Goal: Use online tool/utility: Utilize a website feature to perform a specific function

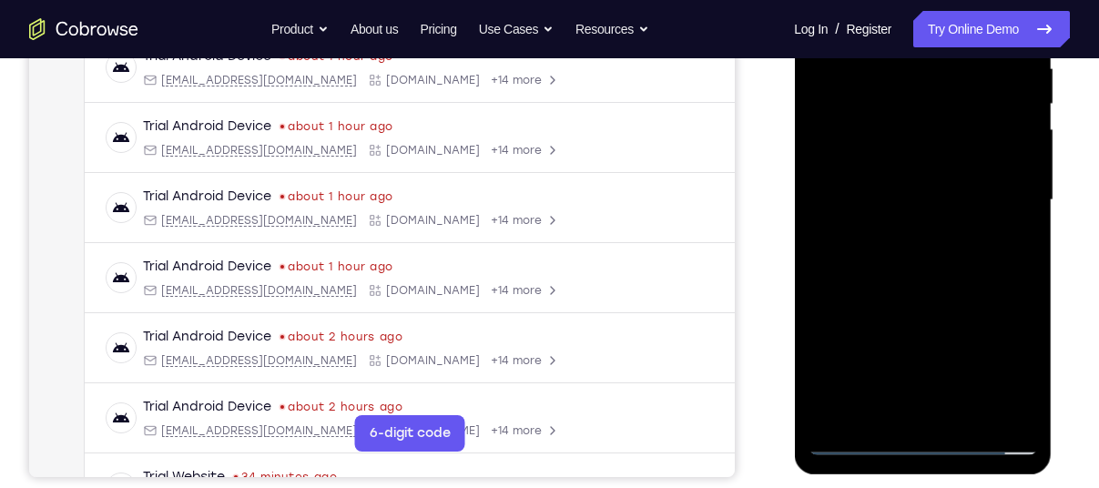
click at [915, 436] on div at bounding box center [922, 200] width 229 height 510
click at [993, 354] on div at bounding box center [922, 200] width 229 height 510
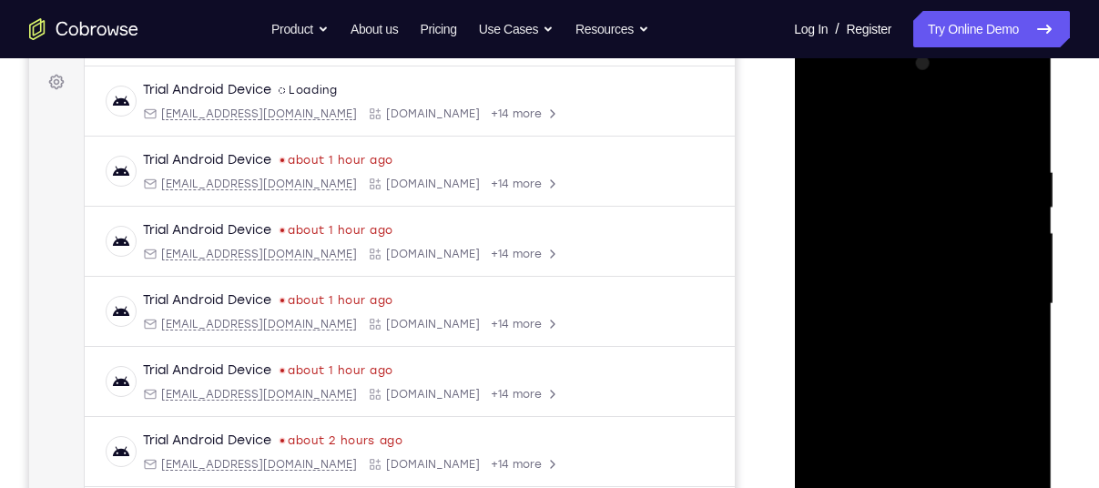
scroll to position [257, 0]
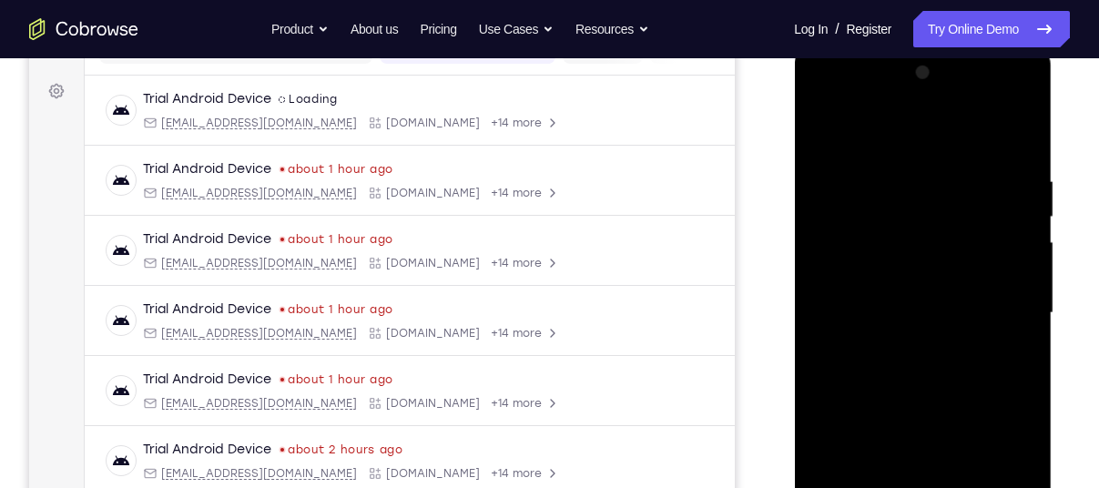
click at [840, 144] on div at bounding box center [922, 313] width 229 height 510
click at [843, 259] on div at bounding box center [922, 313] width 229 height 510
click at [900, 320] on div at bounding box center [922, 313] width 229 height 510
click at [870, 301] on div at bounding box center [922, 313] width 229 height 510
click at [873, 331] on div at bounding box center [922, 313] width 229 height 510
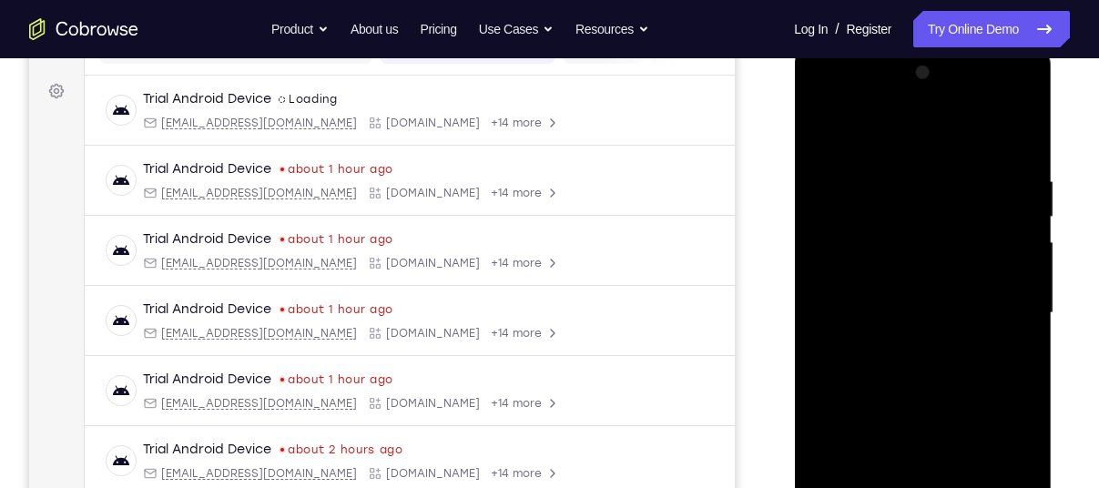
click at [1010, 132] on div at bounding box center [922, 313] width 229 height 510
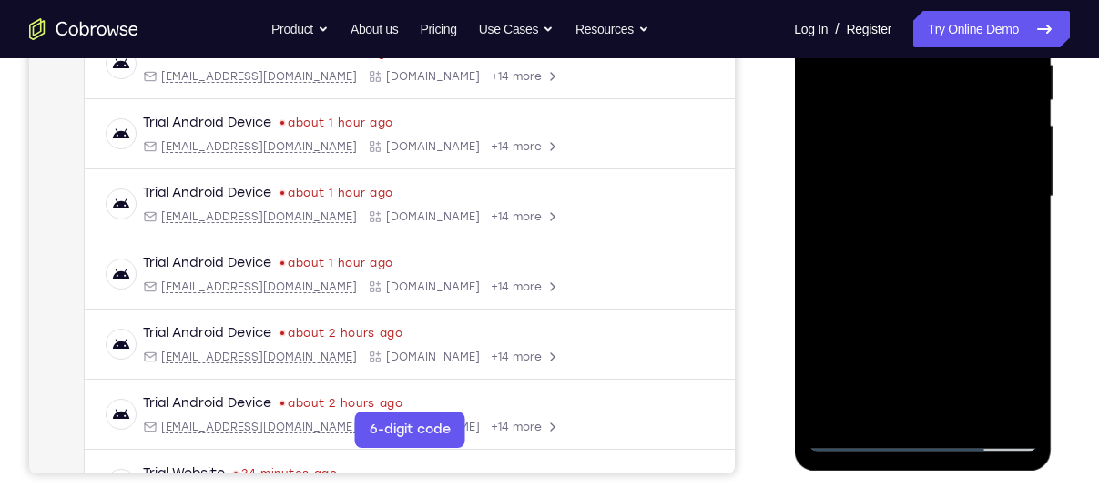
scroll to position [379, 0]
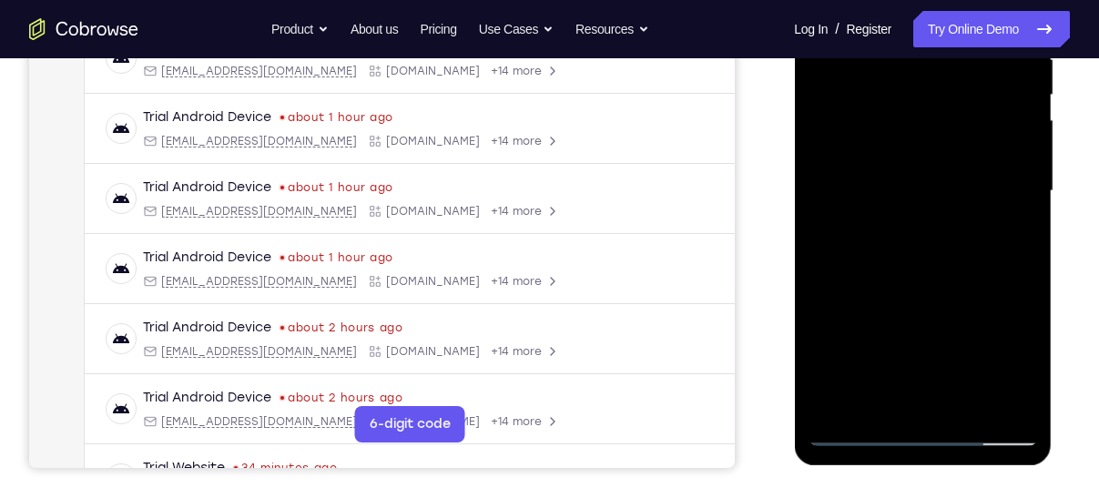
click at [897, 407] on div at bounding box center [922, 191] width 229 height 510
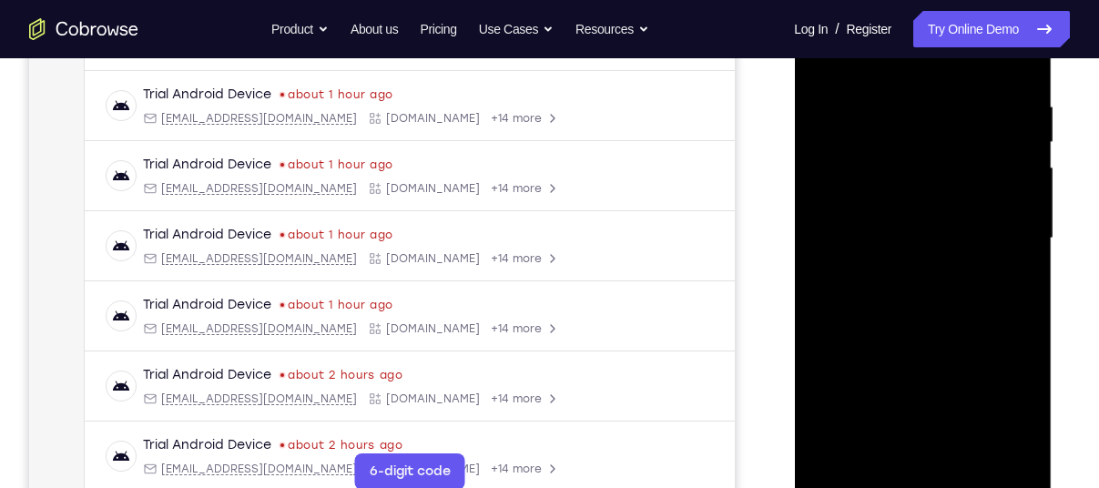
scroll to position [331, 0]
click at [862, 84] on div at bounding box center [922, 239] width 229 height 510
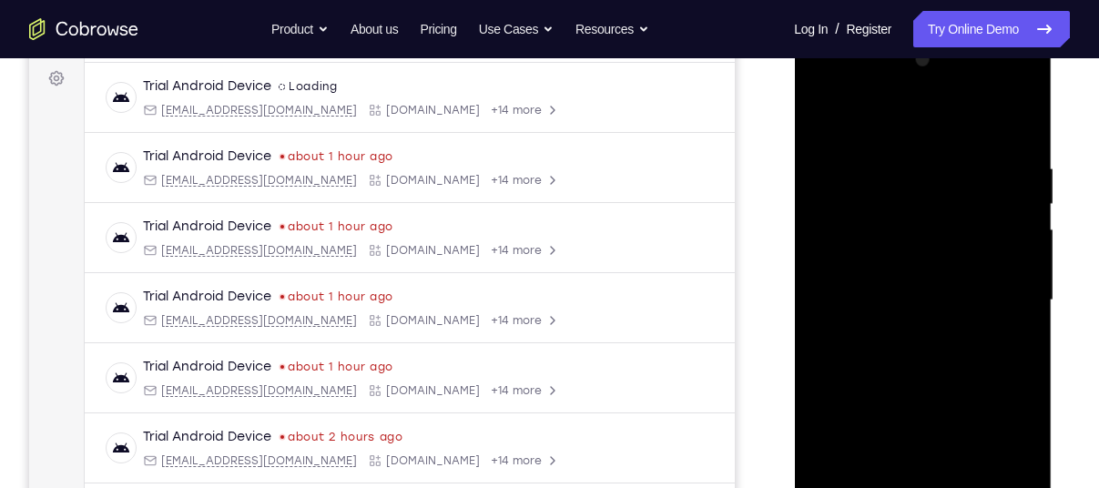
scroll to position [268, 0]
click at [972, 120] on div at bounding box center [922, 302] width 229 height 510
click at [1009, 240] on div at bounding box center [922, 302] width 229 height 510
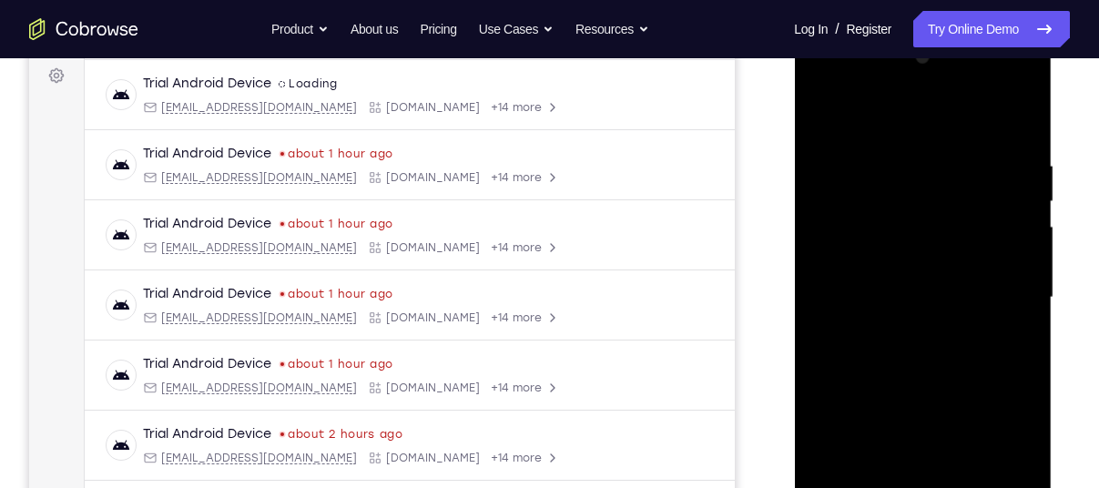
scroll to position [271, 0]
click at [990, 232] on div at bounding box center [922, 299] width 229 height 510
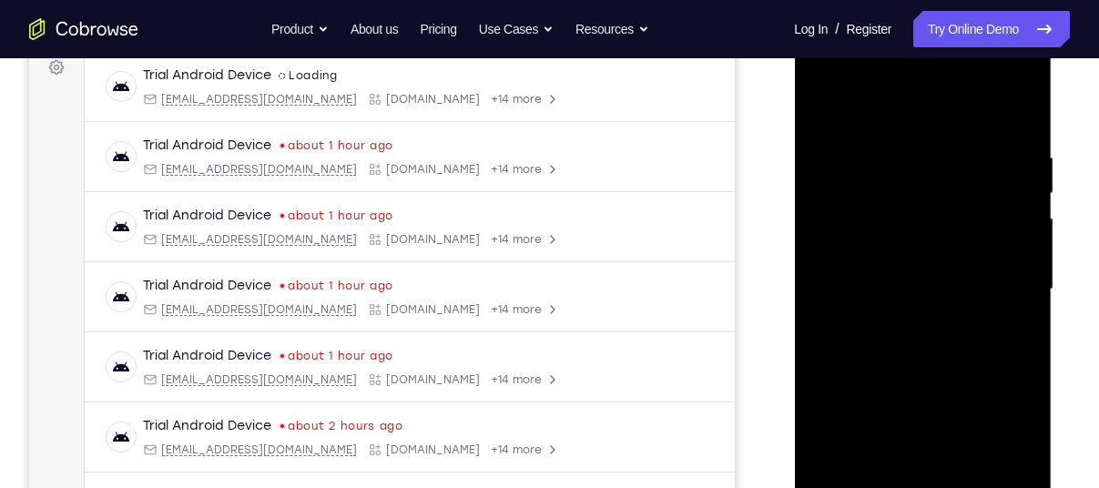
scroll to position [280, 0]
click at [1023, 100] on div at bounding box center [922, 291] width 229 height 510
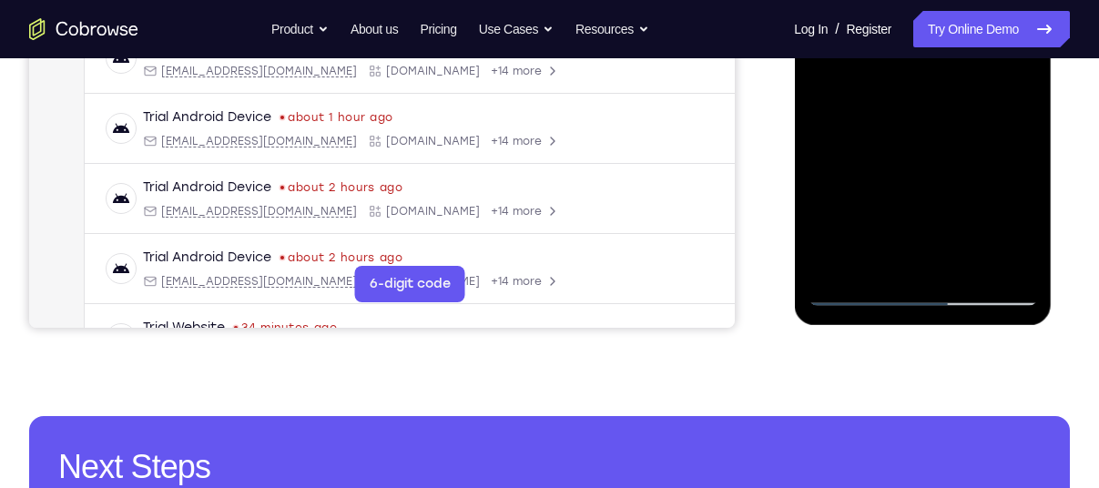
scroll to position [520, 0]
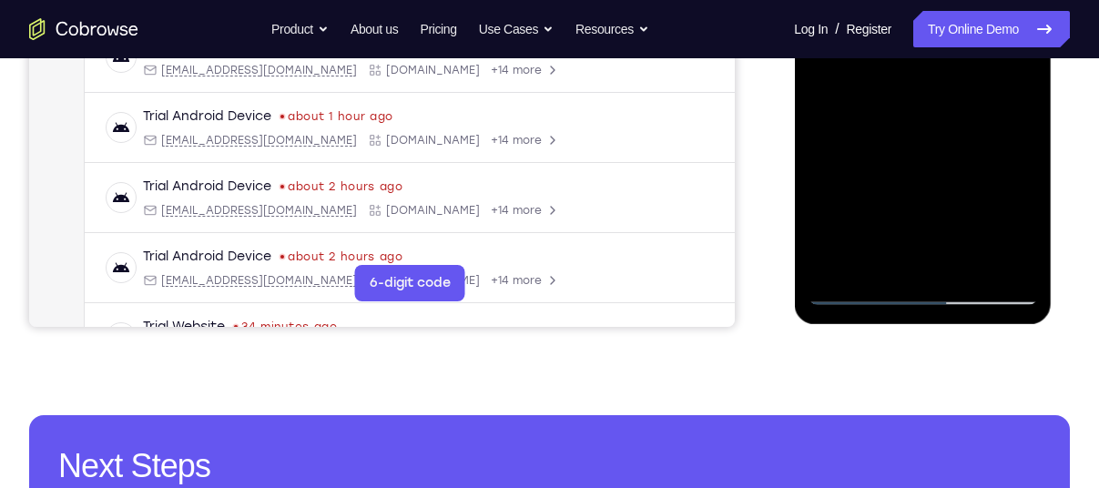
click at [855, 292] on div at bounding box center [922, 50] width 229 height 510
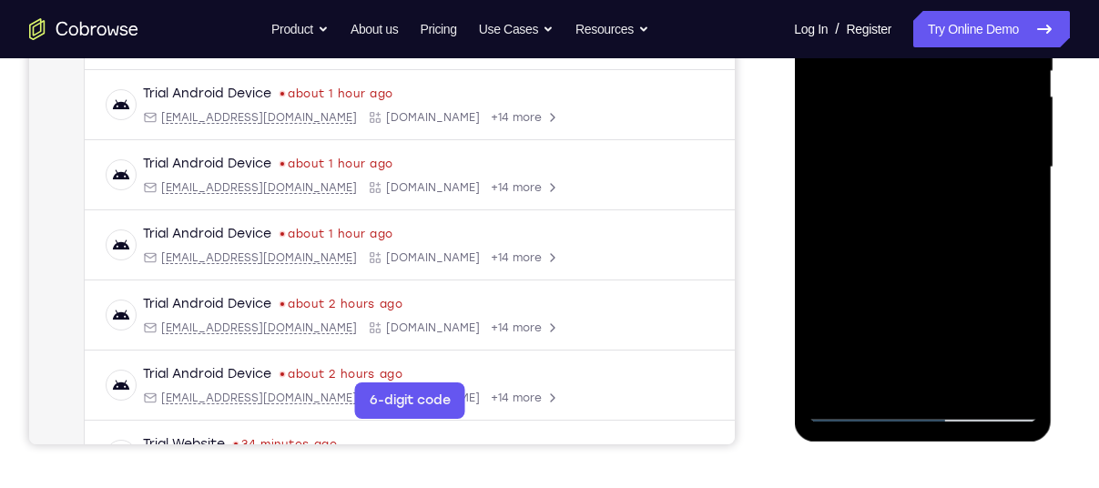
scroll to position [395, 0]
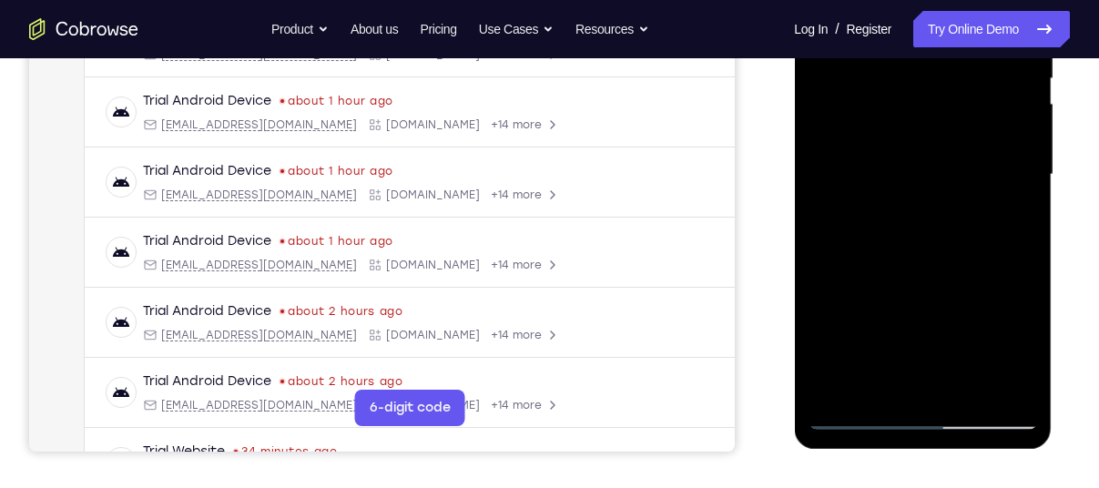
click at [924, 129] on div at bounding box center [922, 175] width 229 height 510
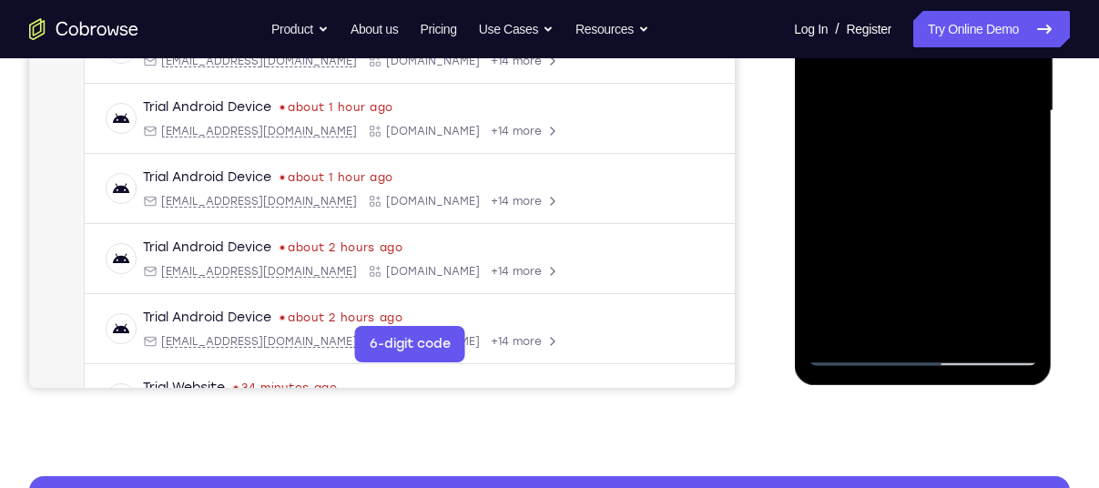
scroll to position [461, 0]
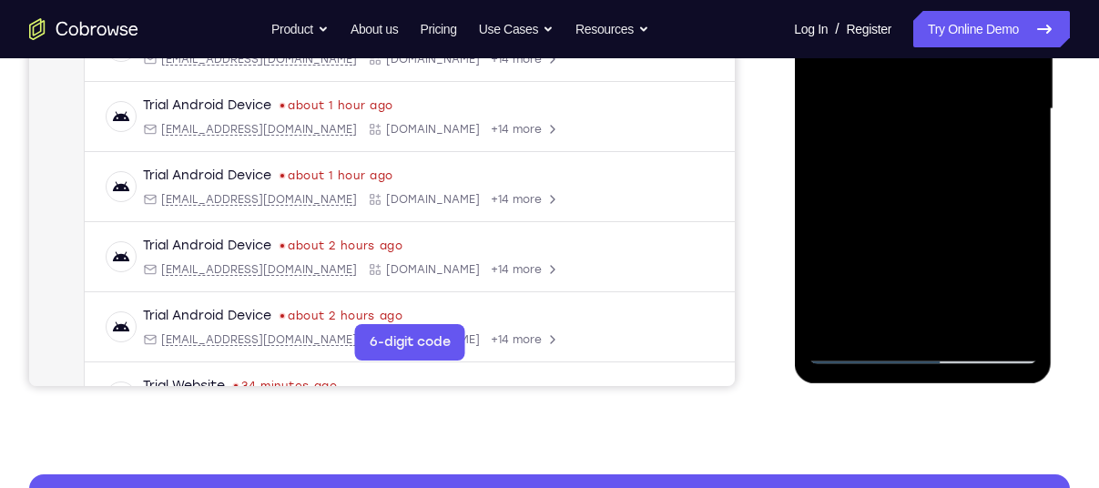
click at [863, 353] on div at bounding box center [922, 109] width 229 height 510
click at [834, 197] on div at bounding box center [922, 109] width 229 height 510
click at [1015, 262] on div at bounding box center [922, 109] width 229 height 510
click at [922, 178] on div at bounding box center [922, 109] width 229 height 510
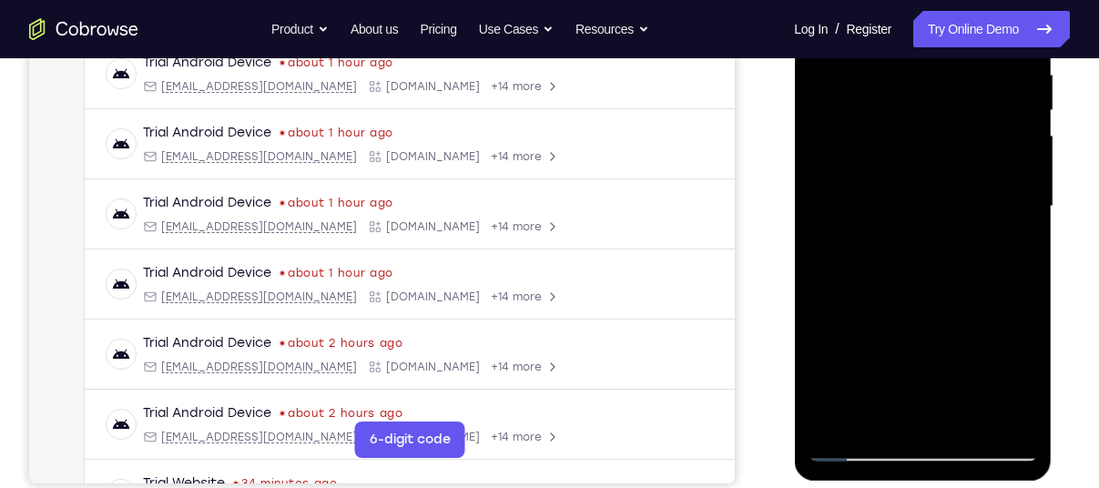
scroll to position [351, 0]
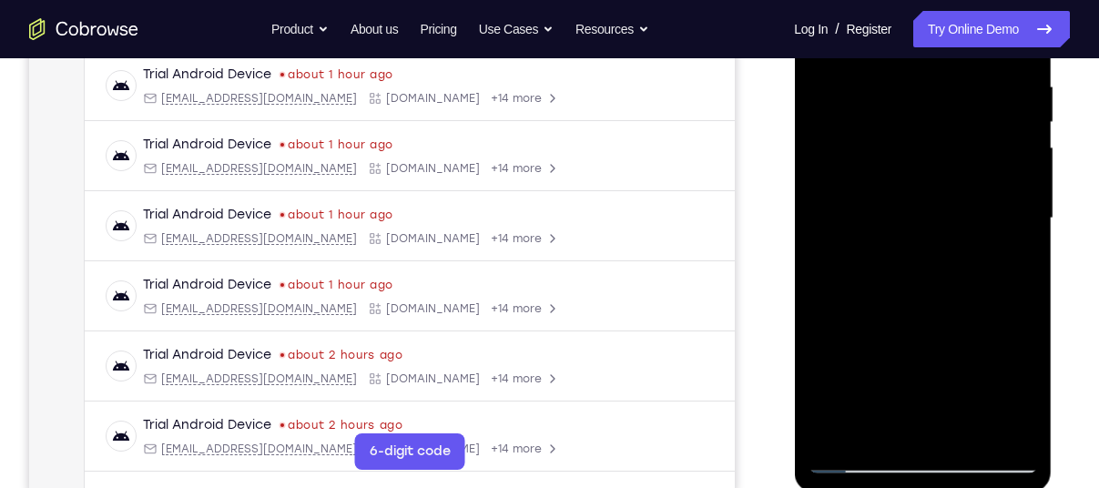
click at [1025, 85] on div at bounding box center [922, 219] width 229 height 510
click at [910, 157] on div at bounding box center [922, 219] width 229 height 510
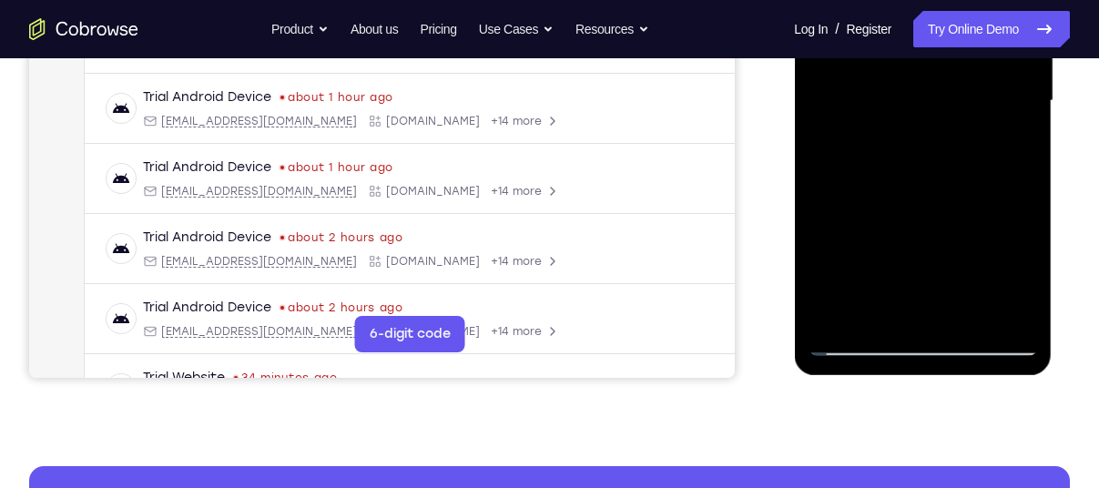
scroll to position [494, 0]
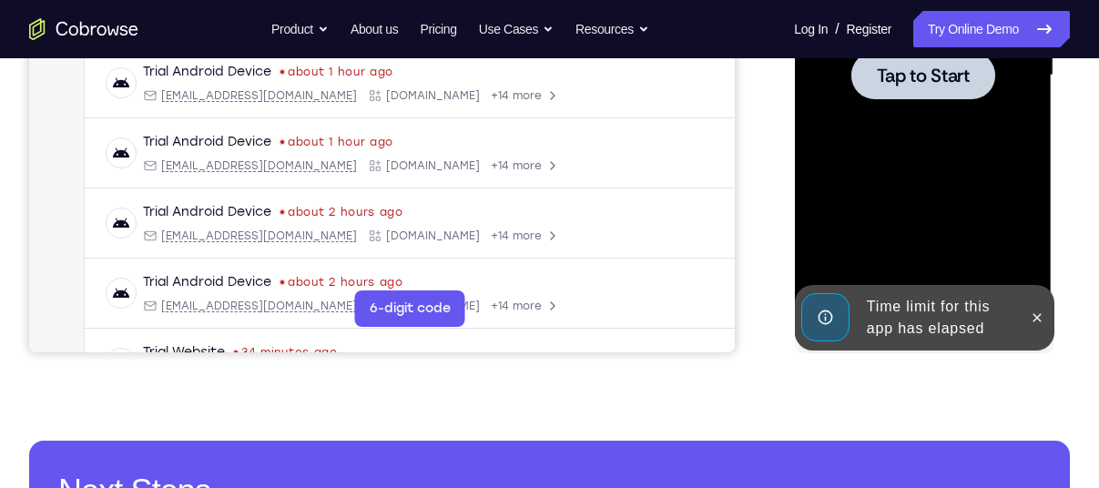
click at [917, 77] on span "Tap to Start" at bounding box center [922, 75] width 93 height 18
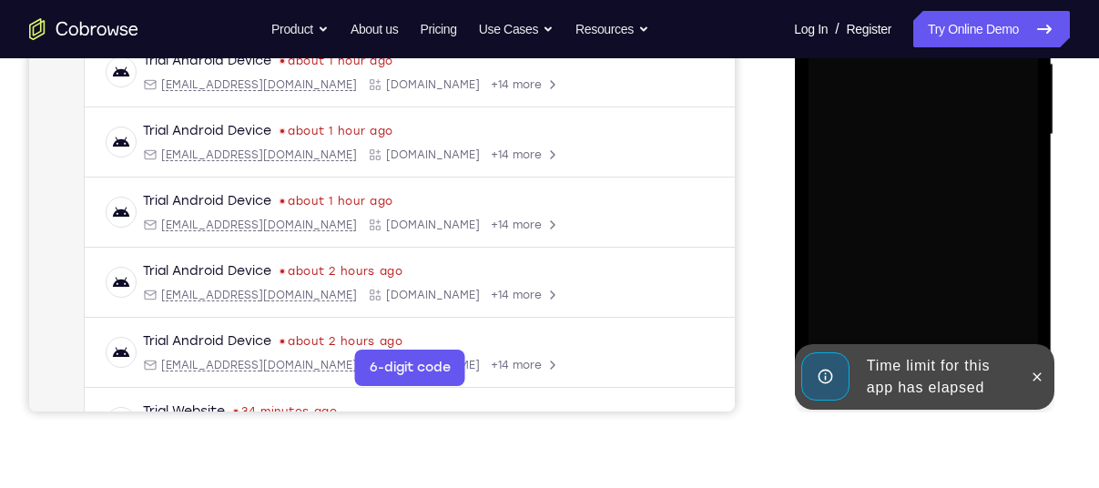
scroll to position [428, 0]
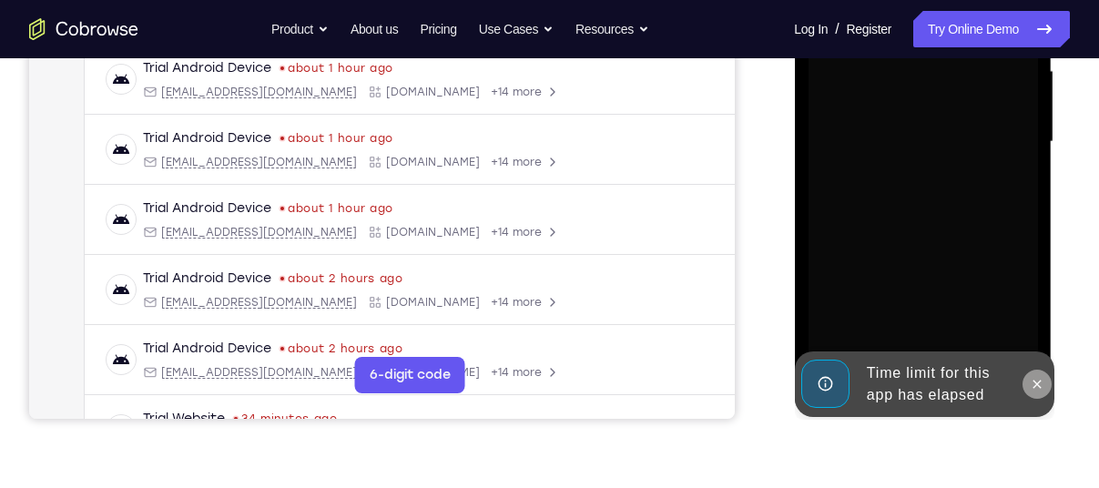
click at [1036, 386] on icon at bounding box center [1036, 384] width 15 height 15
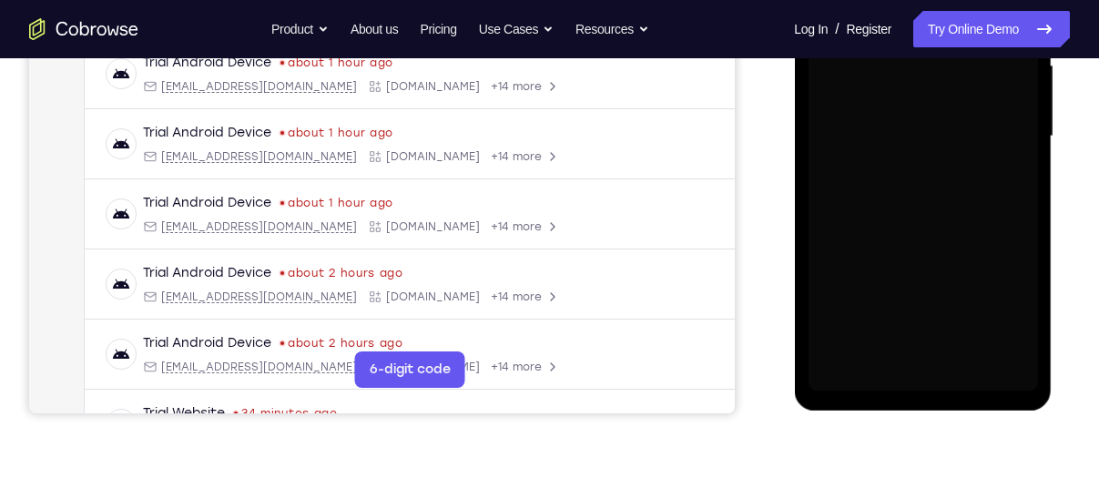
scroll to position [435, 0]
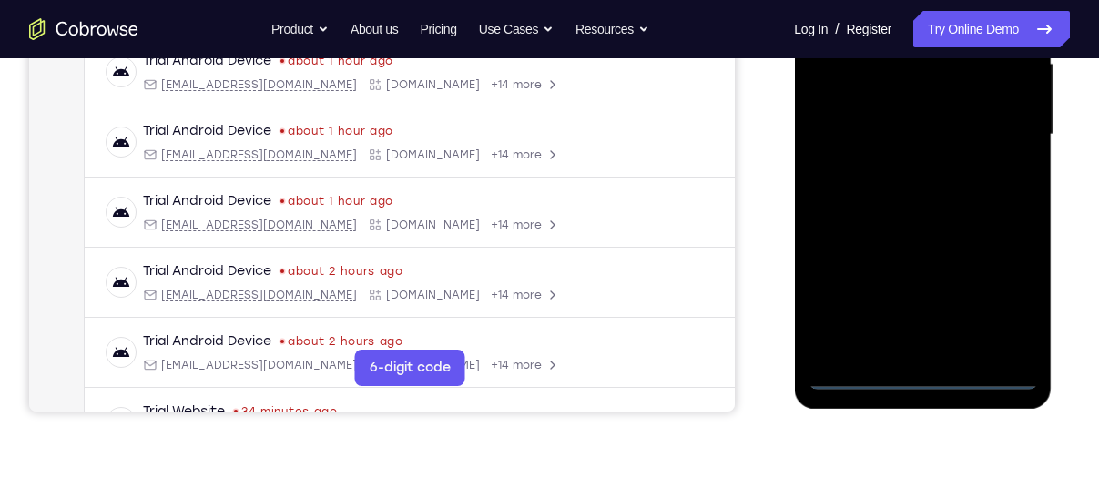
click at [929, 376] on div at bounding box center [922, 135] width 229 height 510
click at [928, 101] on div at bounding box center [922, 135] width 229 height 510
click at [991, 171] on div at bounding box center [922, 135] width 229 height 510
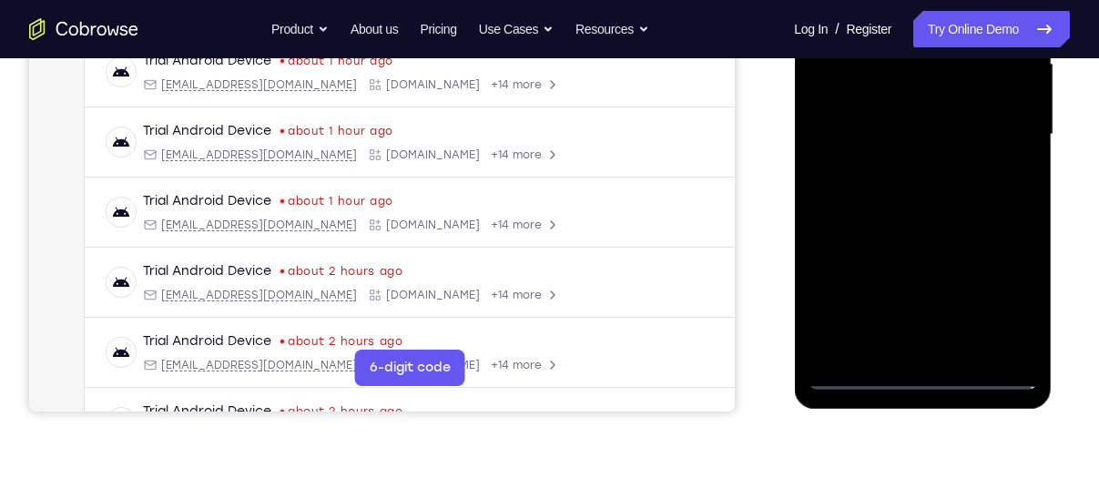
click at [991, 171] on div at bounding box center [922, 135] width 229 height 510
click at [920, 376] on div at bounding box center [922, 135] width 229 height 510
click at [1021, 295] on div at bounding box center [922, 135] width 229 height 510
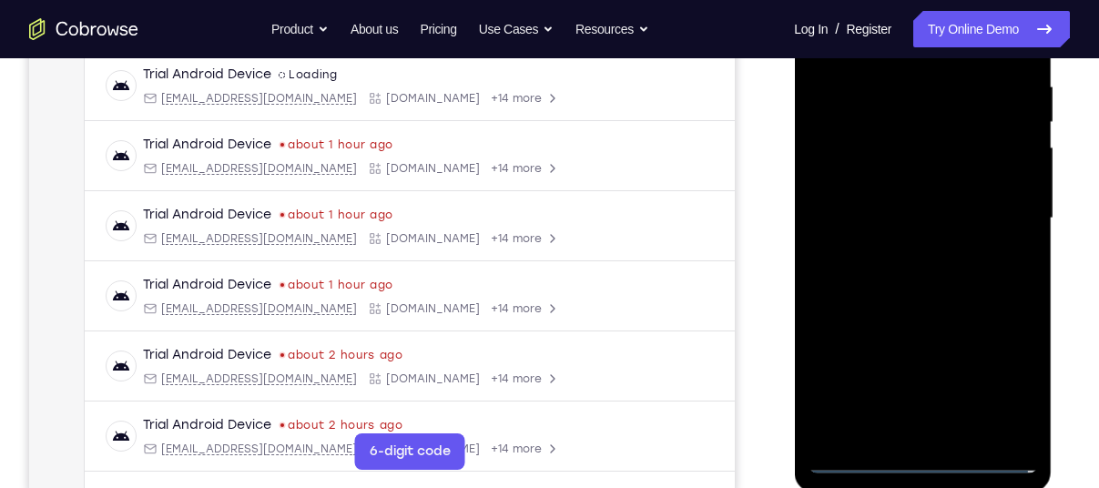
scroll to position [267, 0]
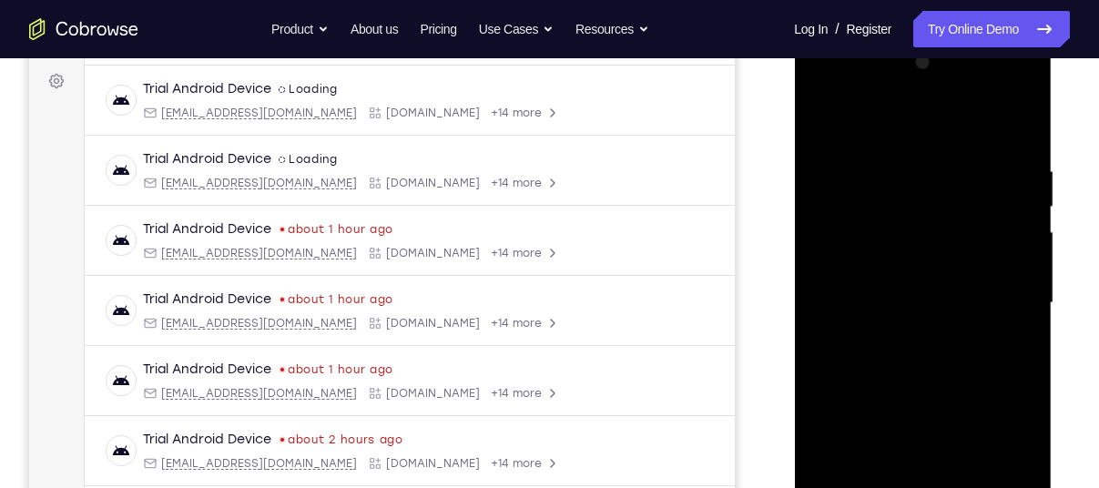
click at [837, 120] on div at bounding box center [922, 303] width 229 height 510
click at [834, 252] on div at bounding box center [922, 303] width 229 height 510
click at [871, 302] on div at bounding box center [922, 303] width 229 height 510
click at [849, 272] on div at bounding box center [922, 303] width 229 height 510
click at [868, 320] on div at bounding box center [922, 303] width 229 height 510
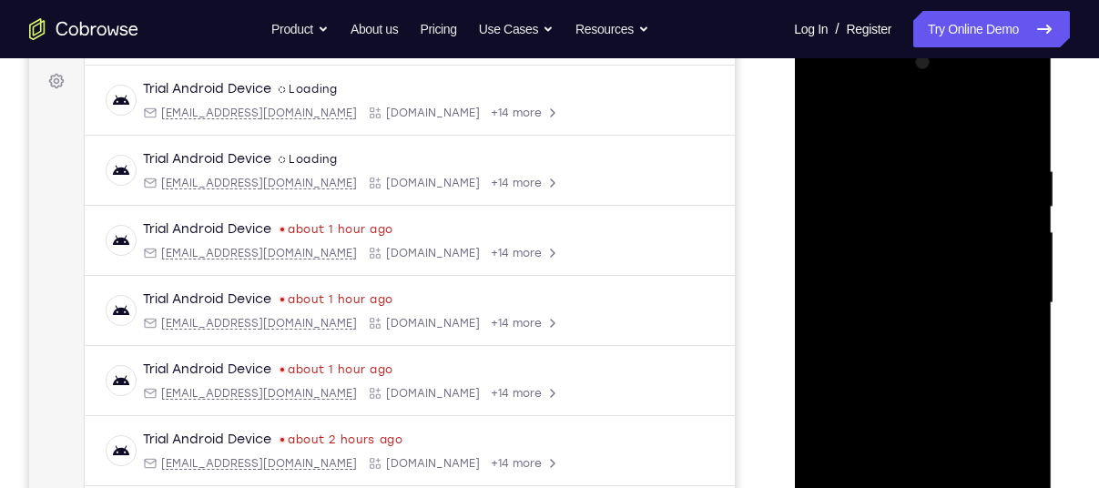
click at [922, 373] on div at bounding box center [922, 303] width 229 height 510
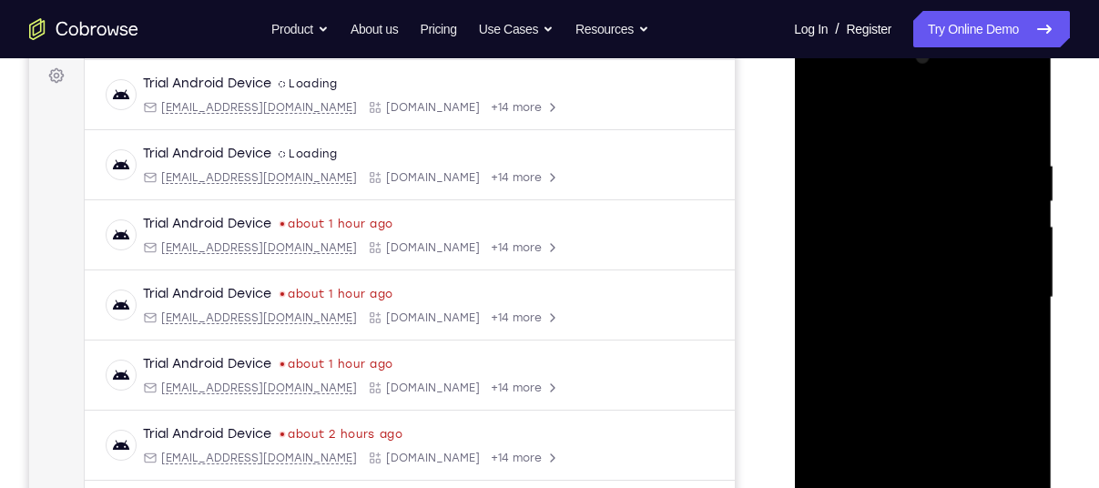
scroll to position [271, 0]
click at [919, 340] on div at bounding box center [922, 299] width 229 height 510
click at [939, 351] on div at bounding box center [922, 299] width 229 height 510
click at [1013, 274] on div at bounding box center [922, 299] width 229 height 510
click at [878, 231] on div at bounding box center [922, 299] width 229 height 510
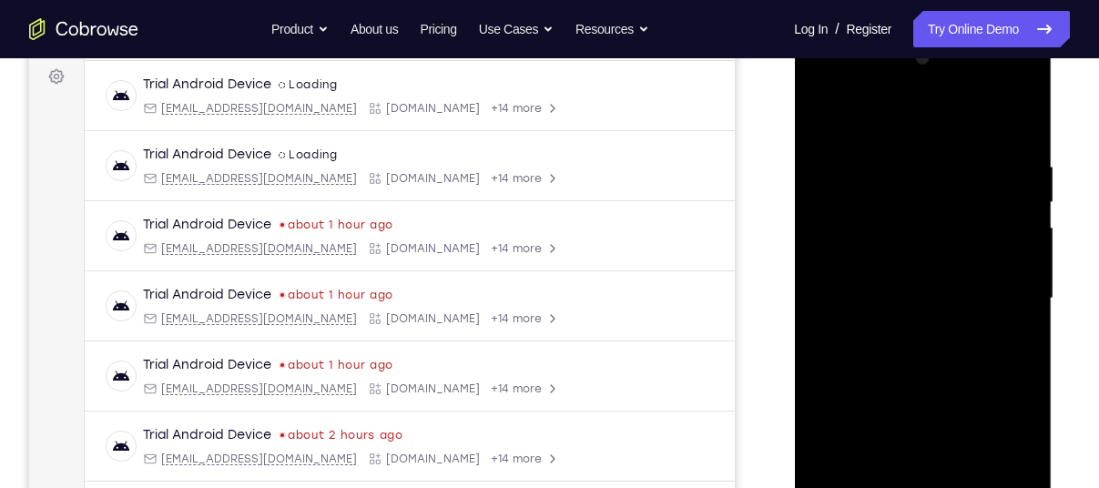
click at [860, 235] on div at bounding box center [922, 299] width 229 height 510
click at [867, 278] on div at bounding box center [922, 299] width 229 height 510
click at [866, 300] on div at bounding box center [922, 299] width 229 height 510
click at [929, 379] on div at bounding box center [922, 299] width 229 height 510
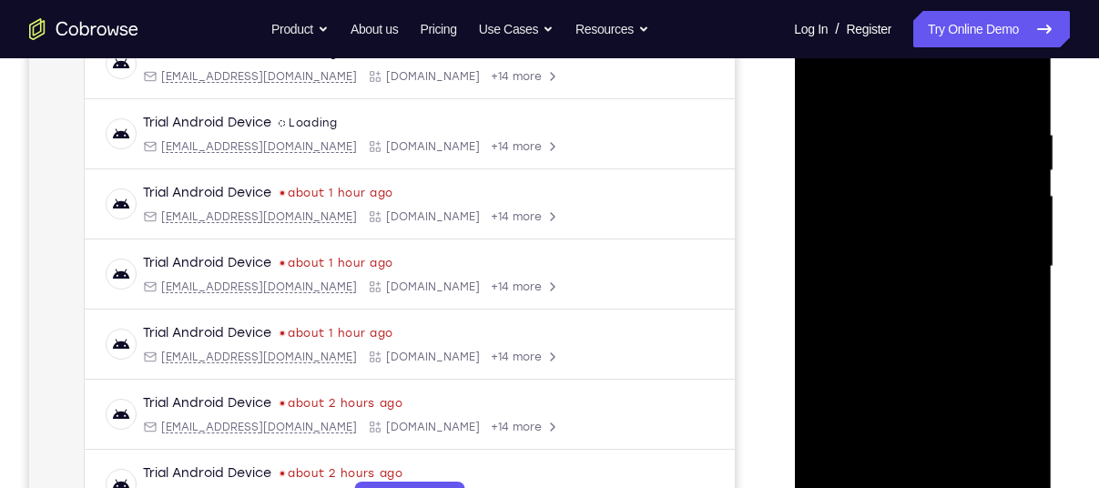
scroll to position [304, 0]
click at [1000, 80] on div at bounding box center [922, 266] width 229 height 510
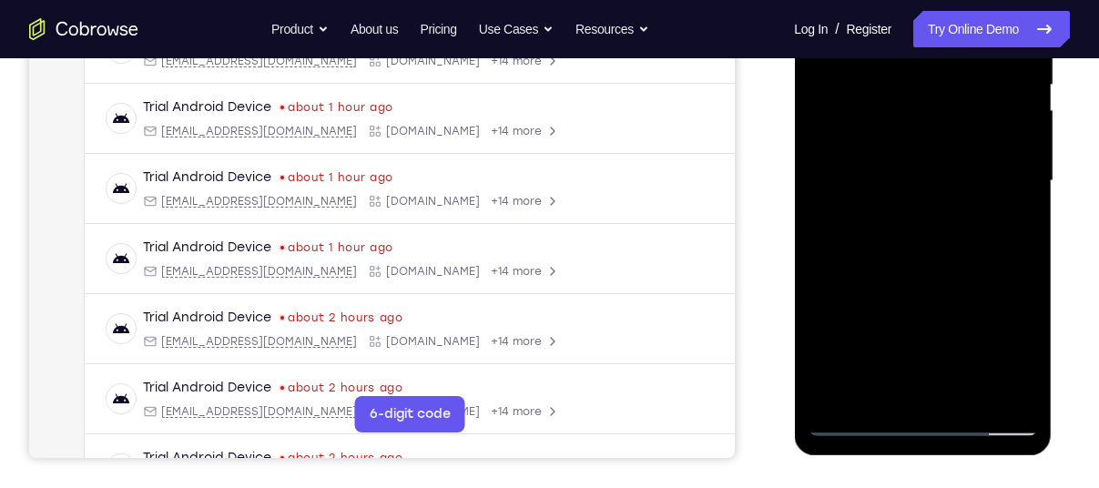
scroll to position [397, 0]
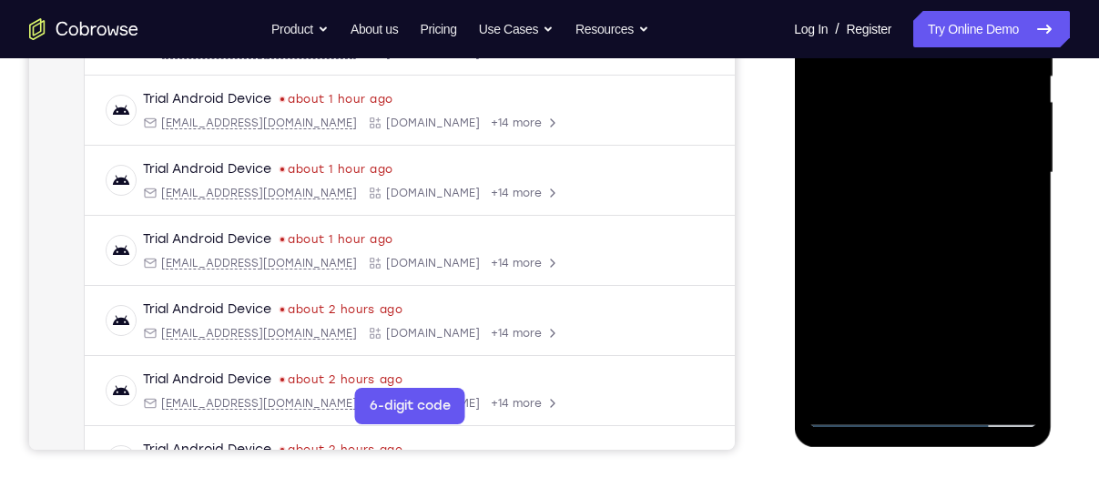
click at [963, 380] on div at bounding box center [922, 173] width 229 height 510
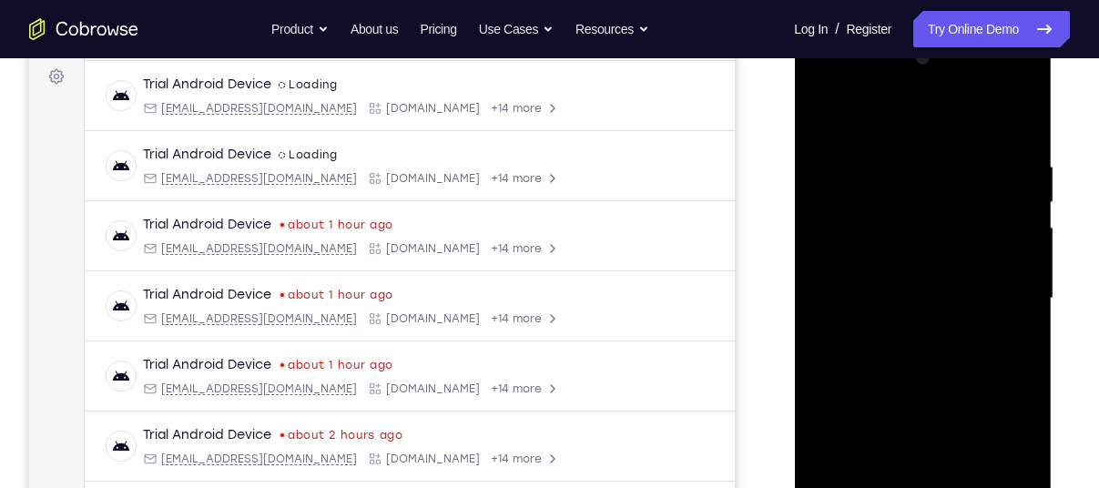
scroll to position [268, 0]
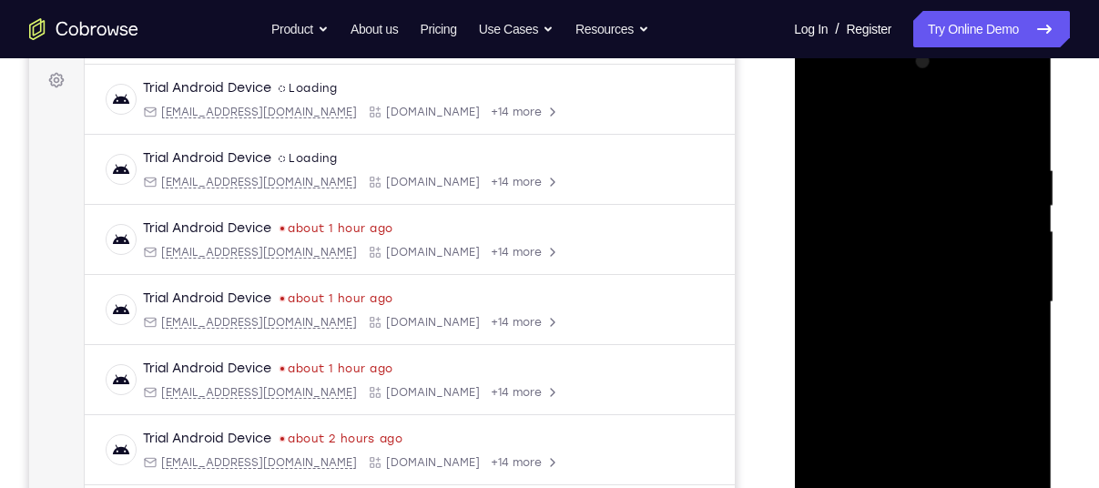
click at [1014, 175] on div at bounding box center [922, 302] width 229 height 510
click at [840, 236] on div at bounding box center [922, 302] width 229 height 510
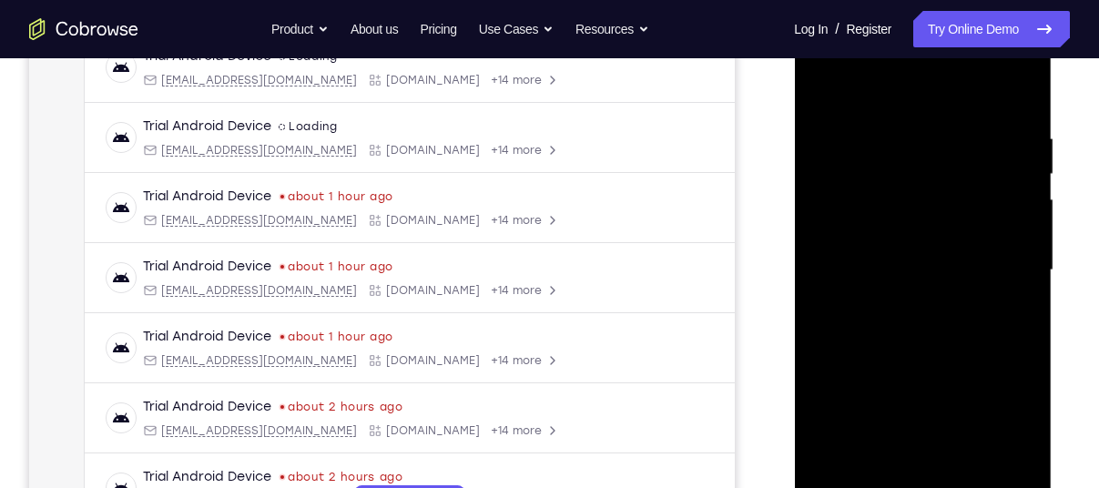
scroll to position [300, 0]
click at [1016, 289] on div at bounding box center [922, 270] width 229 height 510
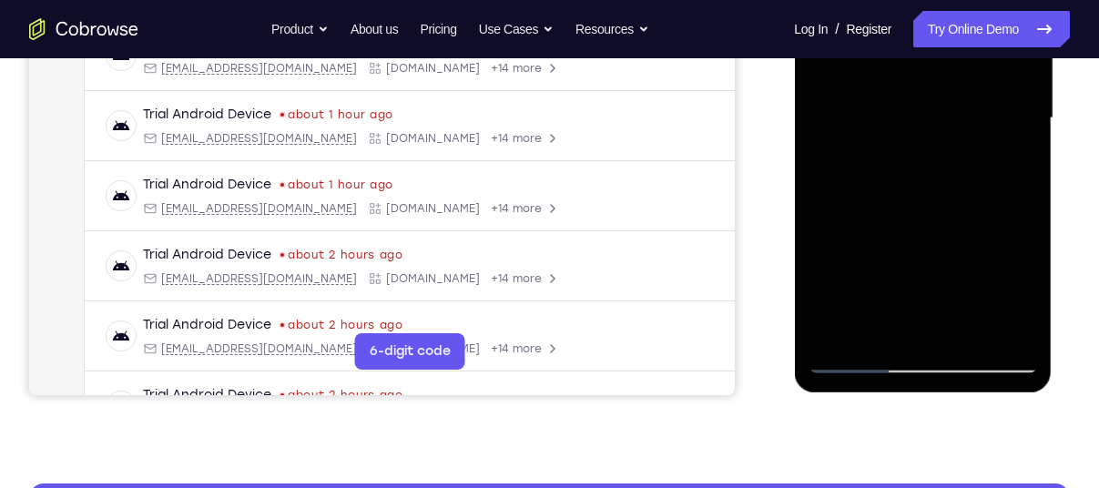
scroll to position [453, 0]
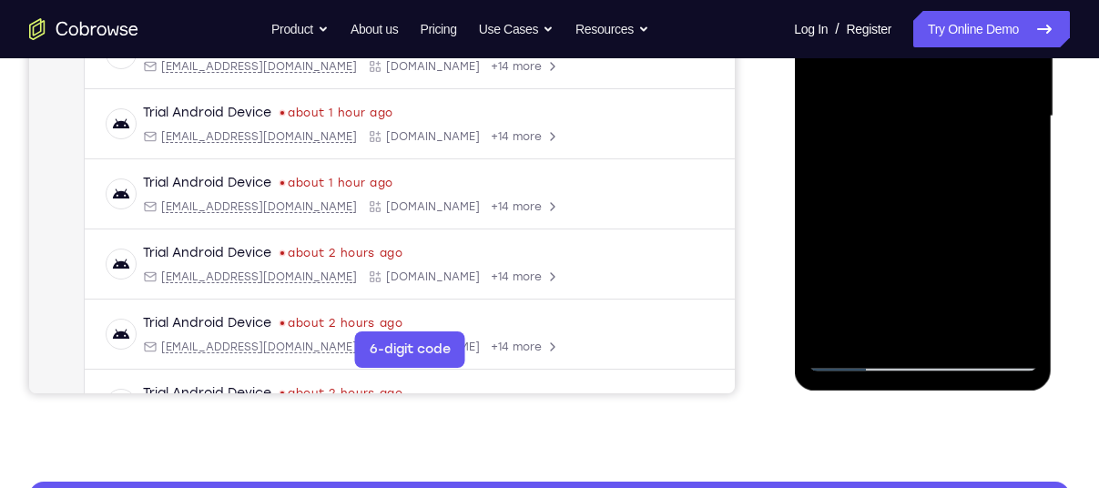
click at [942, 260] on div at bounding box center [922, 117] width 229 height 510
click at [857, 357] on div at bounding box center [922, 117] width 229 height 510
click at [853, 353] on div at bounding box center [922, 117] width 229 height 510
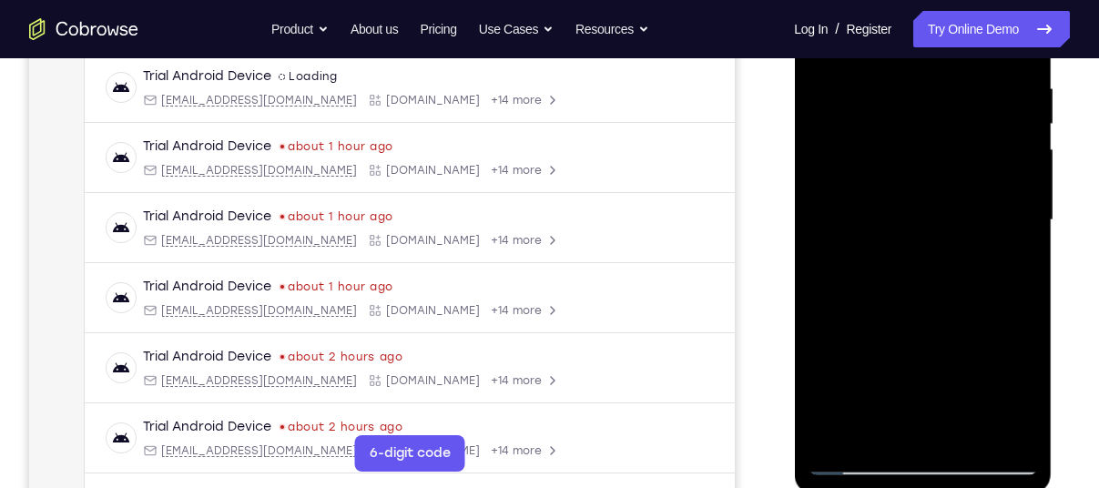
scroll to position [348, 0]
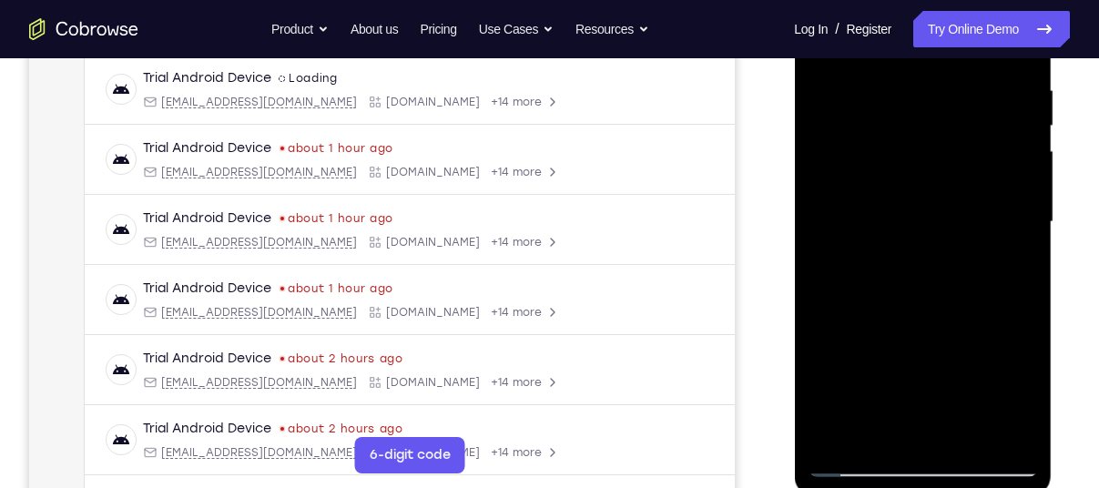
click at [936, 195] on div at bounding box center [922, 222] width 229 height 510
click at [1018, 235] on div at bounding box center [922, 222] width 229 height 510
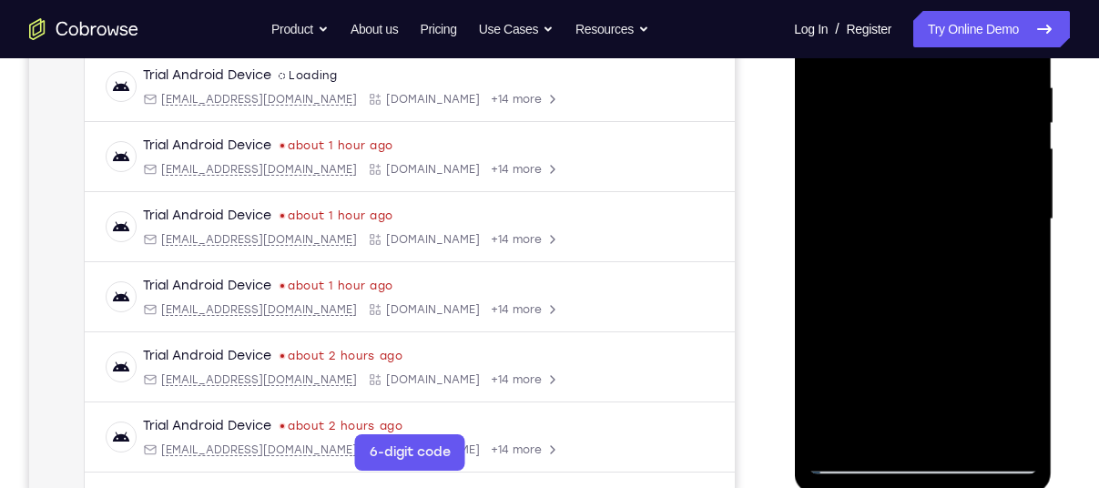
scroll to position [349, 0]
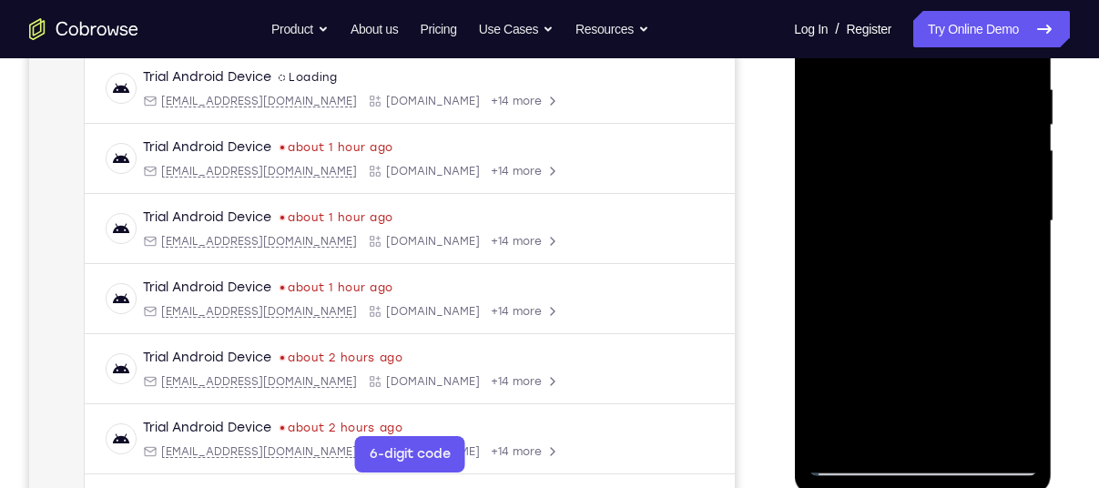
click at [827, 239] on div at bounding box center [922, 221] width 229 height 510
click at [824, 241] on div at bounding box center [922, 221] width 229 height 510
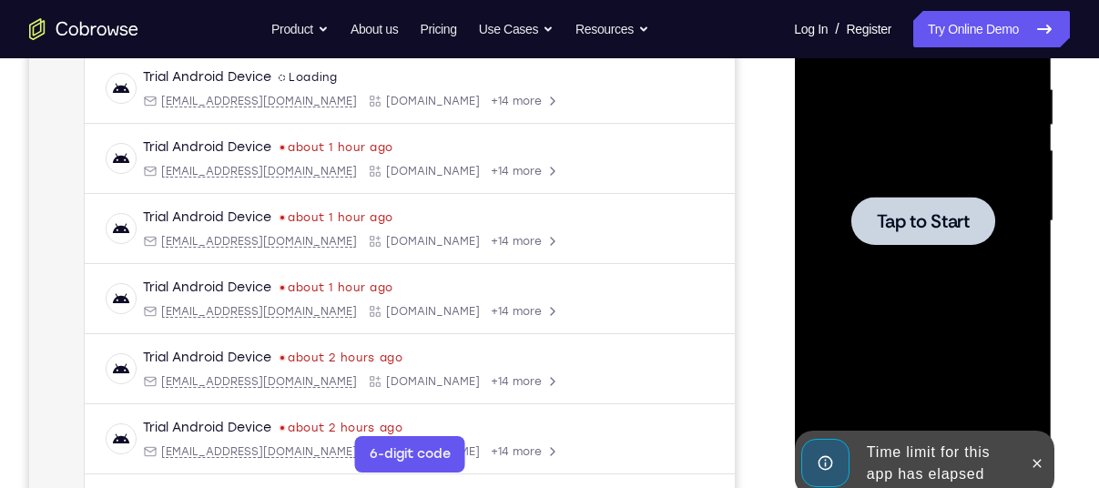
click at [948, 229] on span "Tap to Start" at bounding box center [922, 221] width 93 height 18
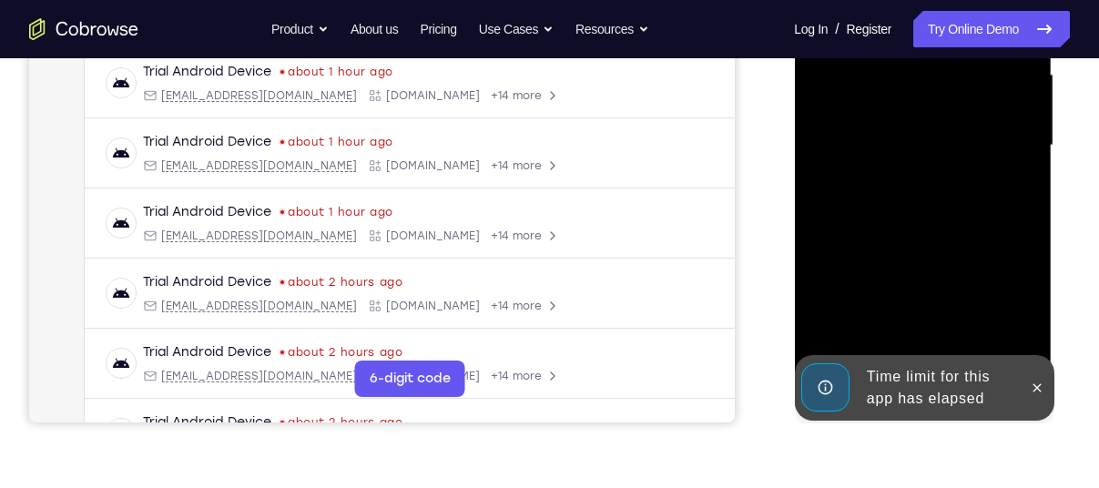
scroll to position [434, 0]
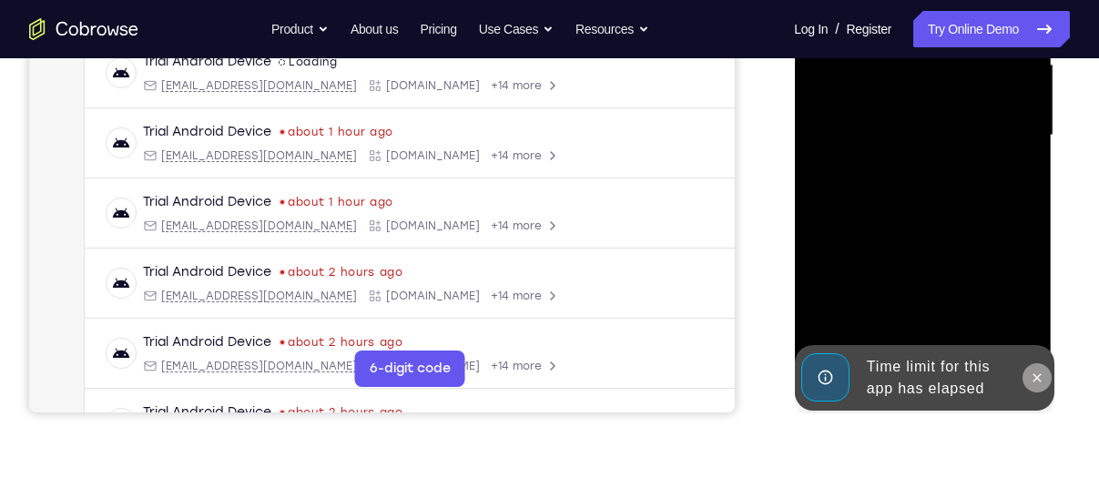
click at [1037, 372] on icon at bounding box center [1036, 378] width 15 height 15
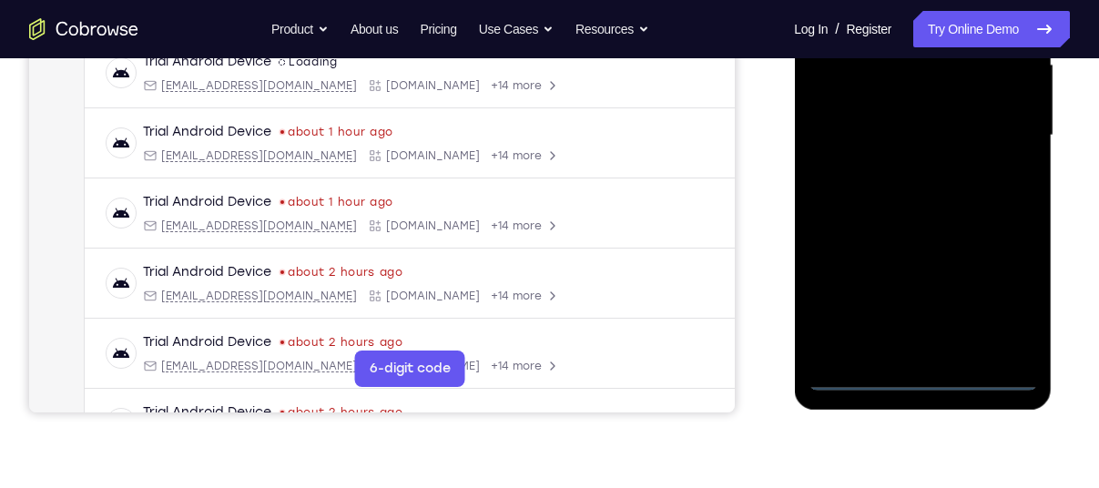
click at [928, 377] on div at bounding box center [922, 136] width 229 height 510
click at [1000, 311] on div at bounding box center [922, 136] width 229 height 510
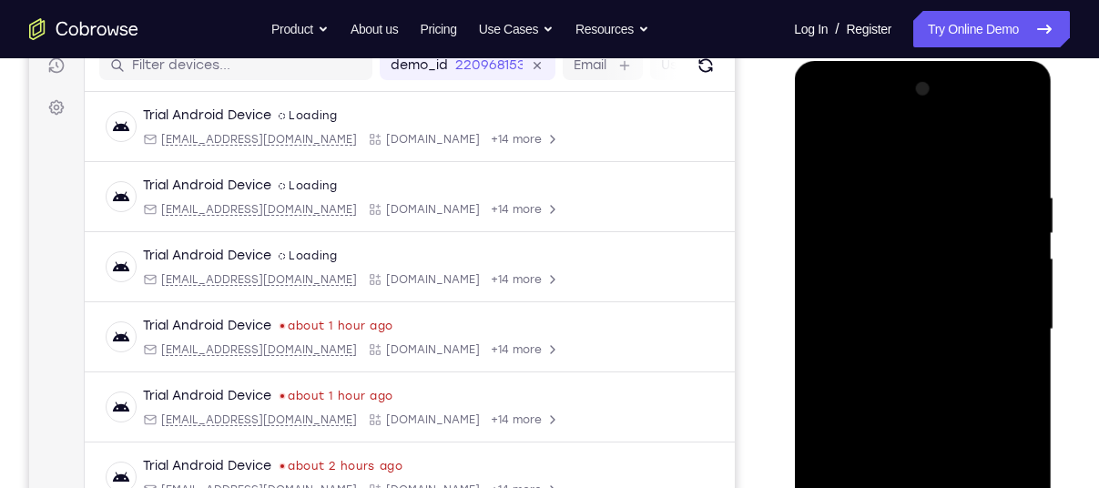
scroll to position [249, 0]
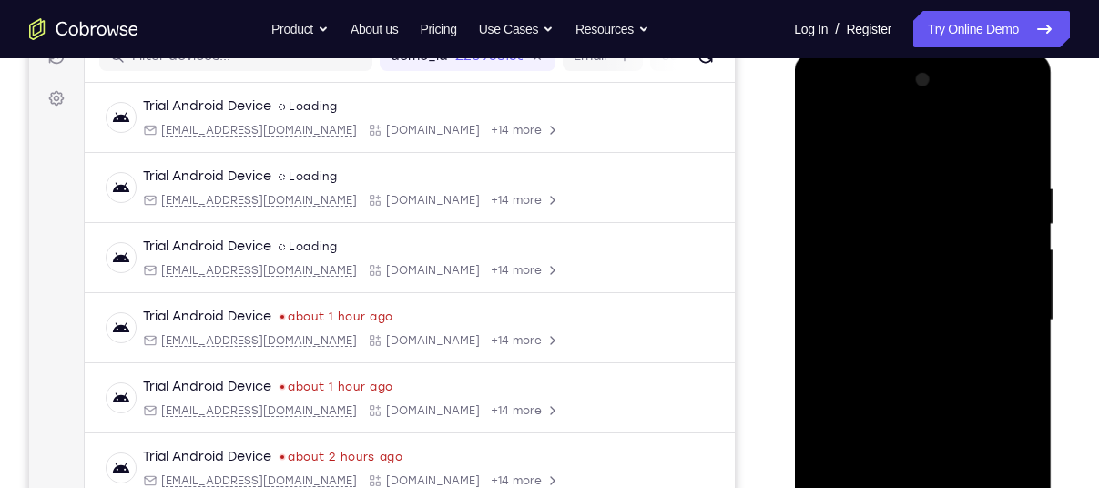
click at [871, 136] on div at bounding box center [922, 321] width 229 height 510
click at [1008, 303] on div at bounding box center [922, 321] width 229 height 510
click at [925, 322] on div at bounding box center [922, 321] width 229 height 510
click at [895, 359] on div at bounding box center [922, 321] width 229 height 510
click at [906, 408] on div at bounding box center [922, 321] width 229 height 510
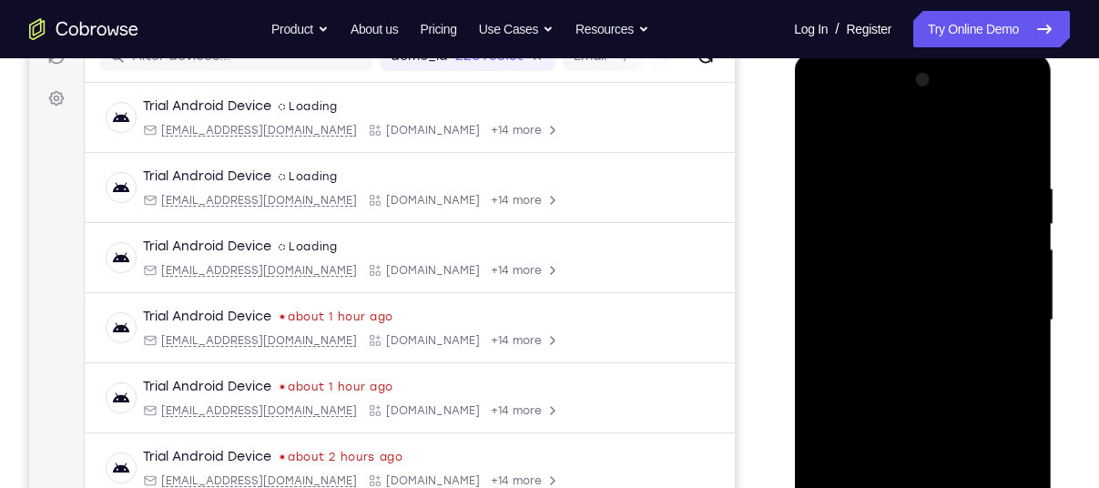
click at [927, 306] on div at bounding box center [922, 321] width 229 height 510
click at [842, 320] on div at bounding box center [922, 321] width 229 height 510
click at [859, 311] on div at bounding box center [922, 321] width 229 height 510
click at [870, 336] on div at bounding box center [922, 321] width 229 height 510
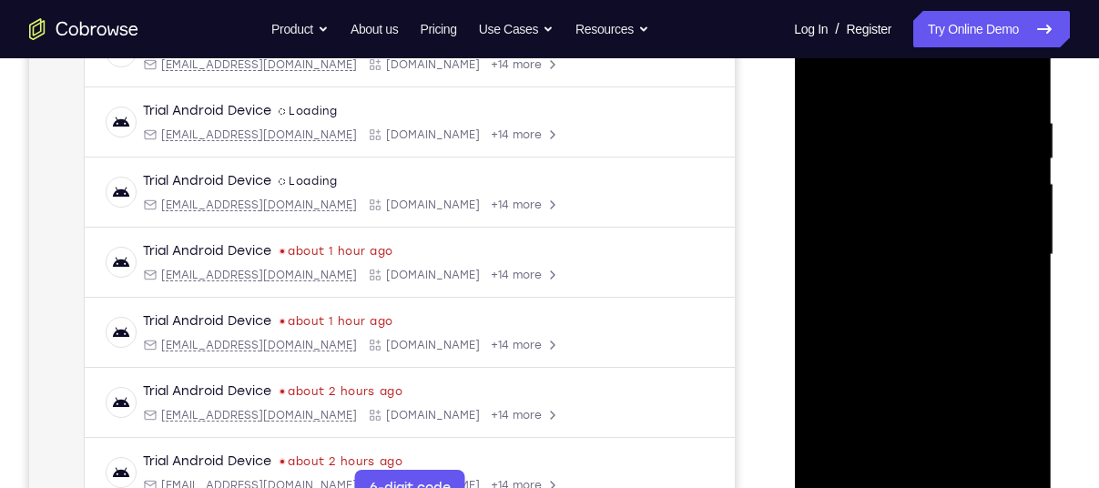
scroll to position [317, 0]
click at [917, 469] on div at bounding box center [922, 253] width 229 height 510
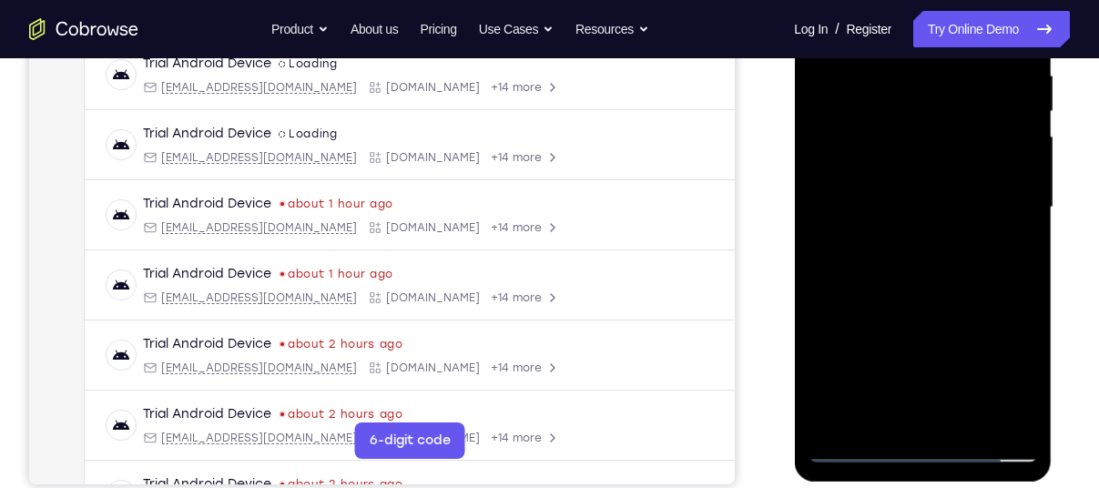
click at [927, 158] on div at bounding box center [922, 208] width 229 height 510
click at [860, 447] on div at bounding box center [922, 208] width 229 height 510
click at [926, 144] on div at bounding box center [922, 208] width 229 height 510
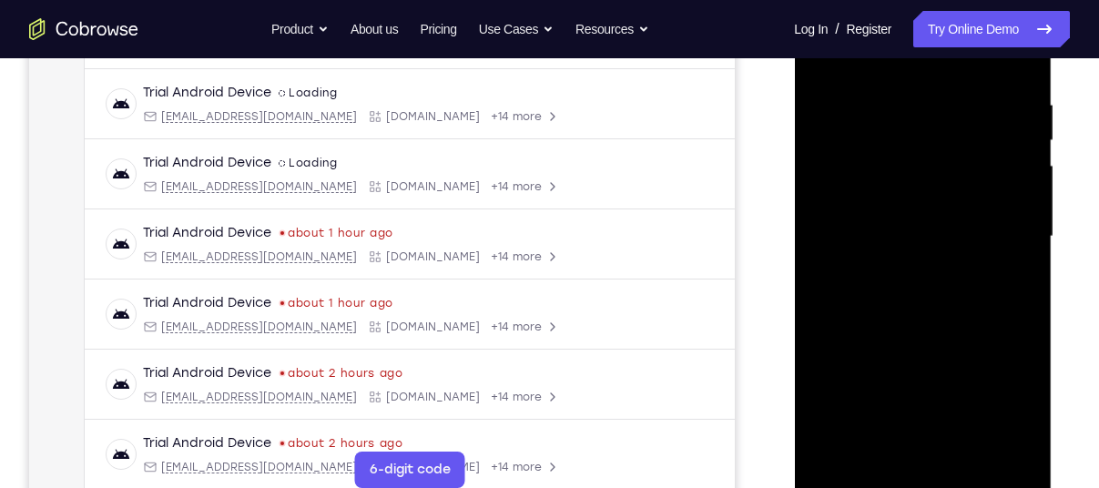
scroll to position [331, 0]
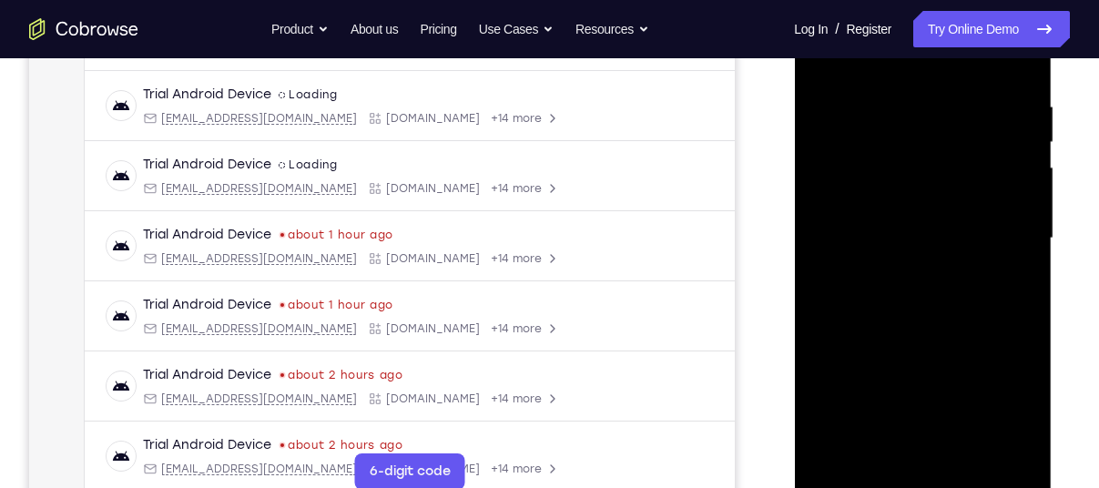
click at [930, 148] on div at bounding box center [922, 239] width 229 height 510
click at [897, 152] on div at bounding box center [922, 239] width 229 height 510
click at [926, 311] on div at bounding box center [922, 239] width 229 height 510
click at [972, 451] on div at bounding box center [922, 239] width 229 height 510
click at [937, 308] on div at bounding box center [922, 239] width 229 height 510
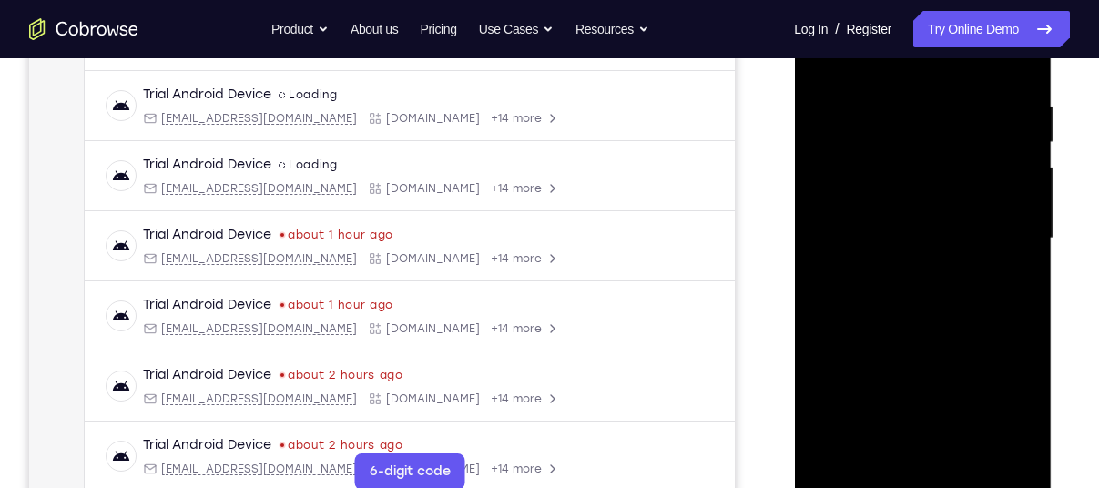
click at [948, 276] on div at bounding box center [922, 239] width 229 height 510
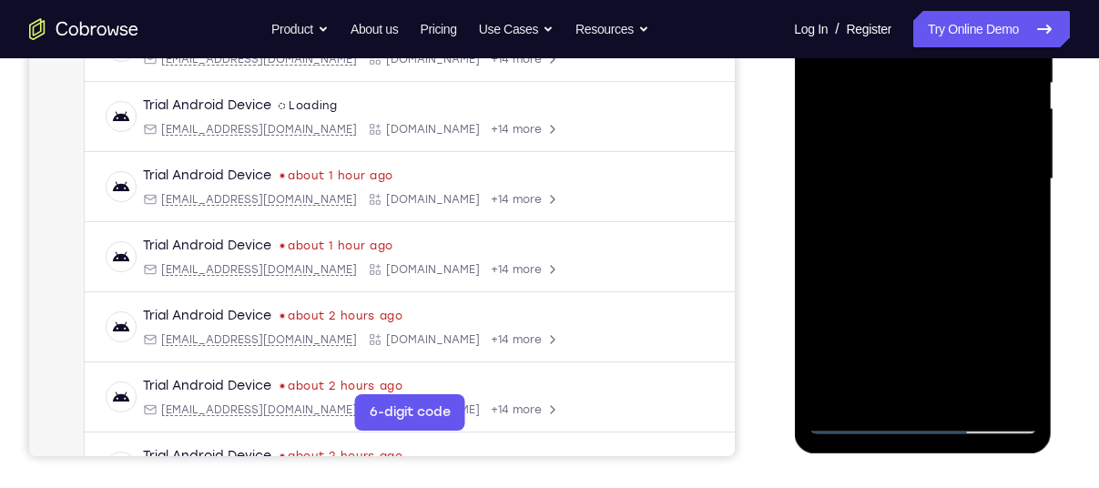
scroll to position [393, 0]
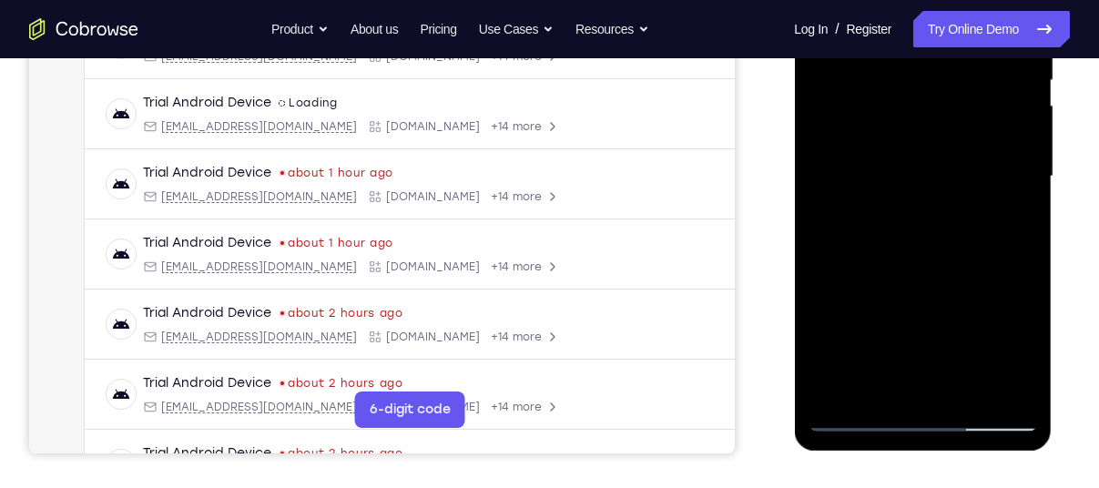
click at [849, 422] on div at bounding box center [922, 177] width 229 height 510
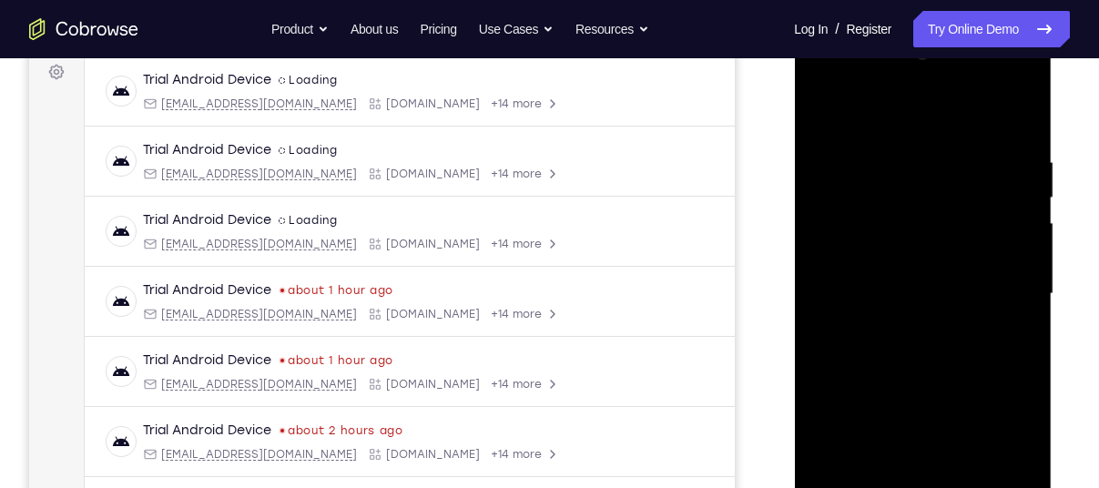
scroll to position [275, 0]
click at [901, 159] on div at bounding box center [922, 295] width 229 height 510
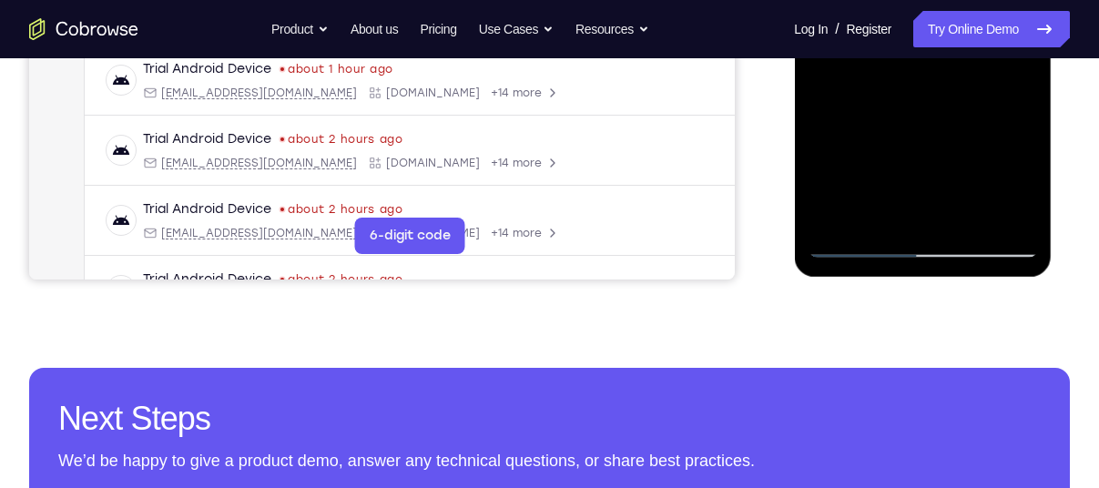
scroll to position [568, 0]
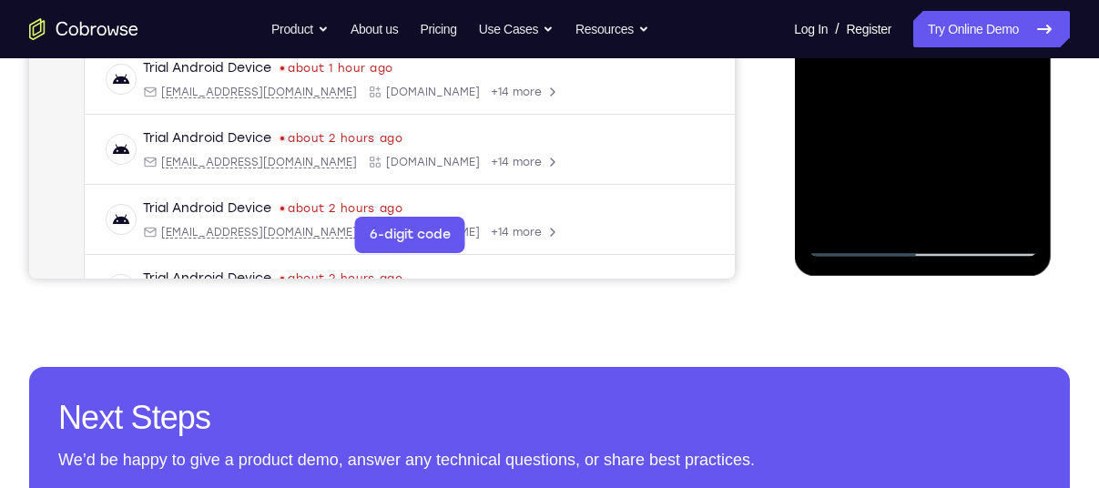
click at [922, 239] on div at bounding box center [922, 2] width 229 height 510
click at [927, 244] on div at bounding box center [922, 2] width 229 height 510
click at [983, 241] on div at bounding box center [922, 2] width 229 height 510
drag, startPoint x: 999, startPoint y: 167, endPoint x: 971, endPoint y: 129, distance: 46.8
click at [976, 134] on div at bounding box center [922, 2] width 229 height 510
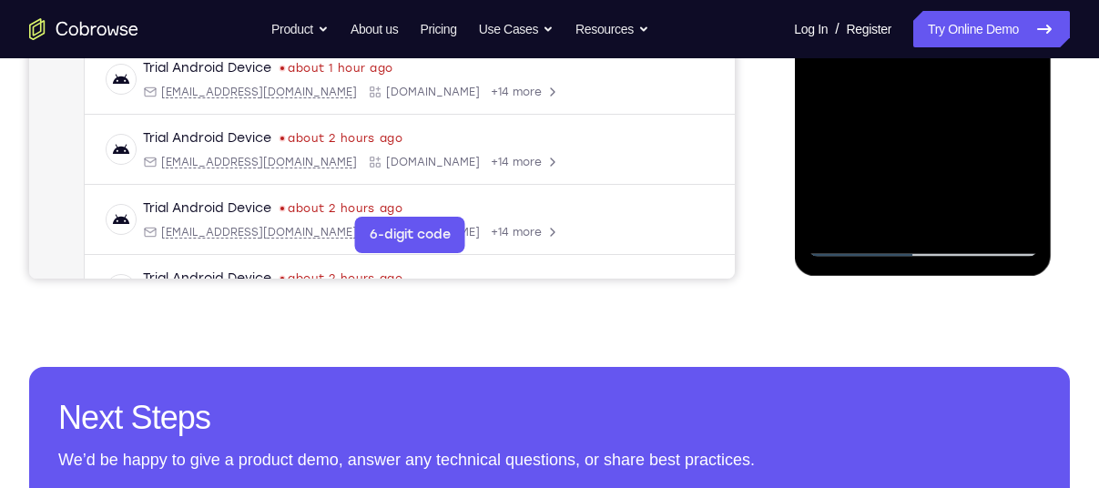
click at [971, 129] on div at bounding box center [922, 2] width 229 height 510
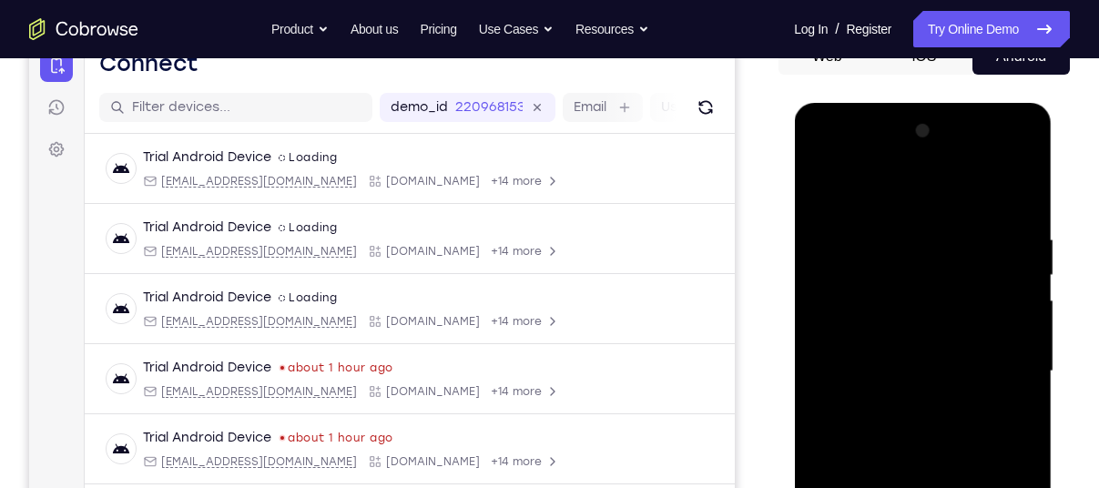
scroll to position [191, 0]
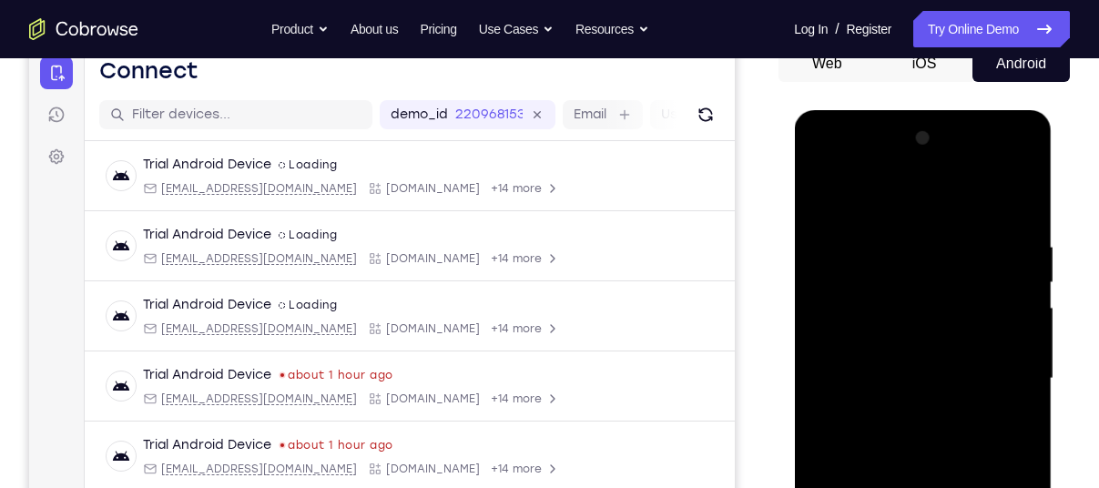
click at [1020, 200] on div at bounding box center [922, 379] width 229 height 510
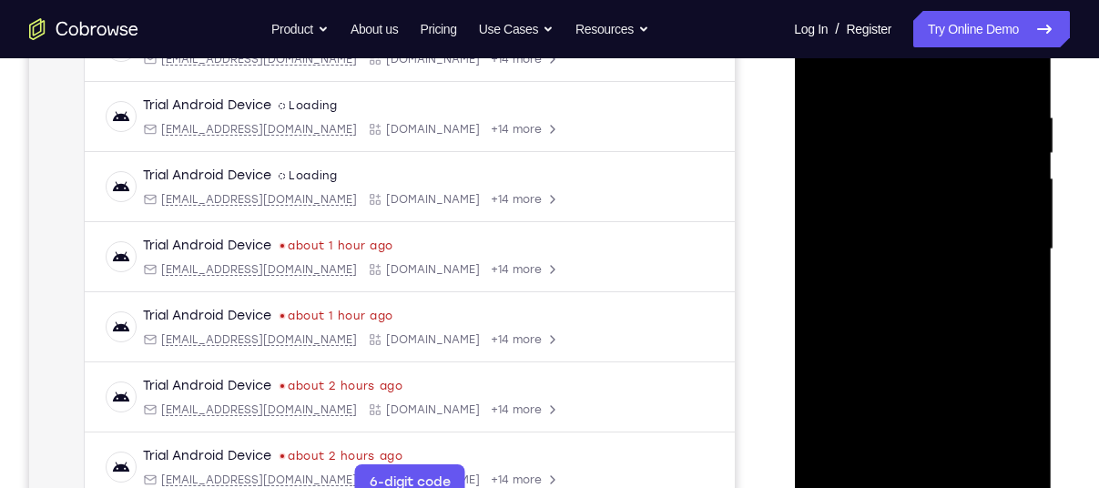
scroll to position [321, 0]
click at [1015, 74] on div at bounding box center [922, 249] width 229 height 510
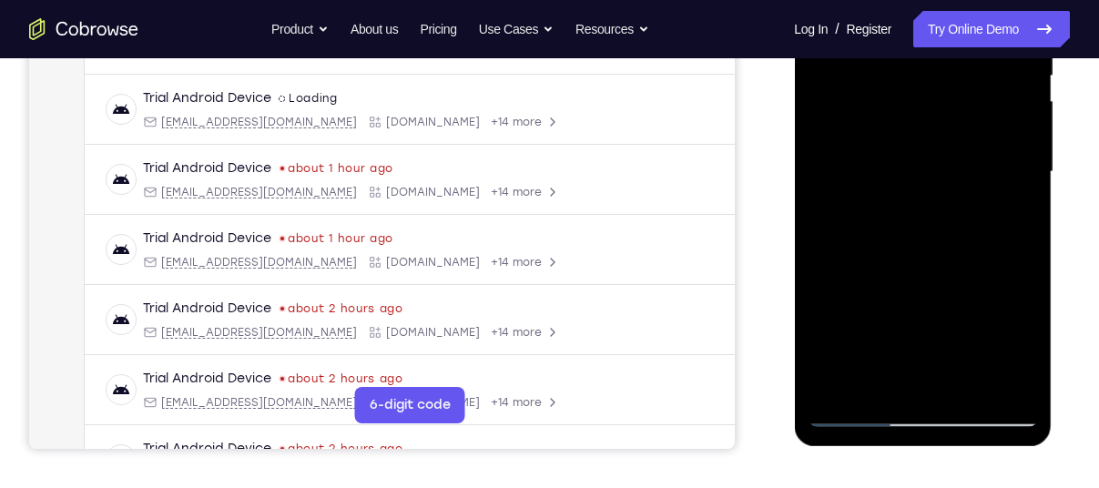
scroll to position [402, 0]
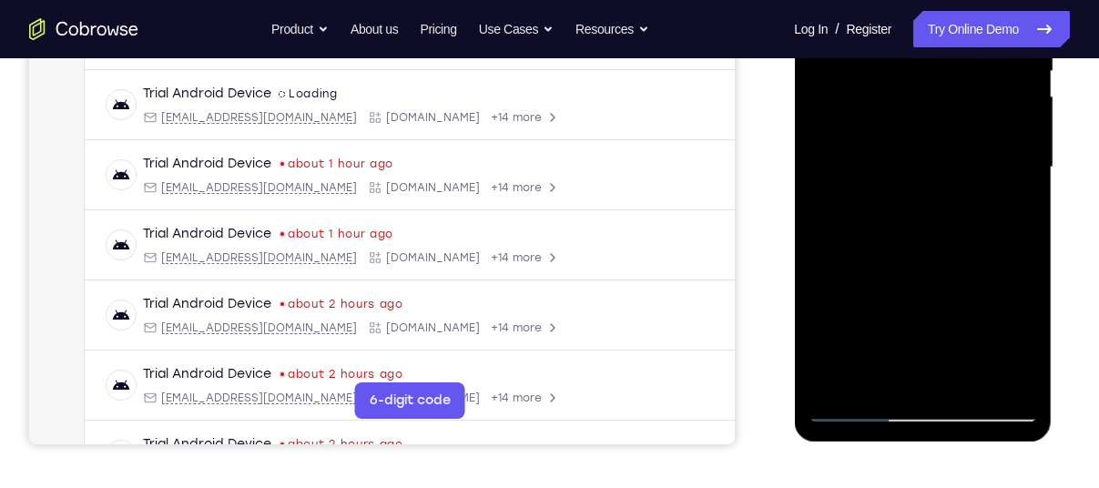
click at [882, 380] on div at bounding box center [922, 168] width 229 height 510
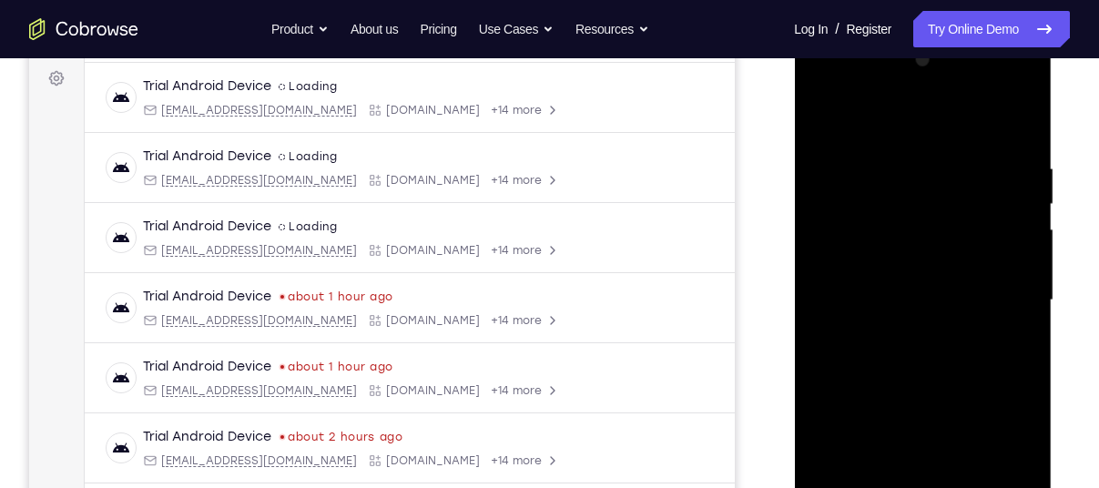
scroll to position [269, 0]
click at [962, 232] on div at bounding box center [922, 301] width 229 height 510
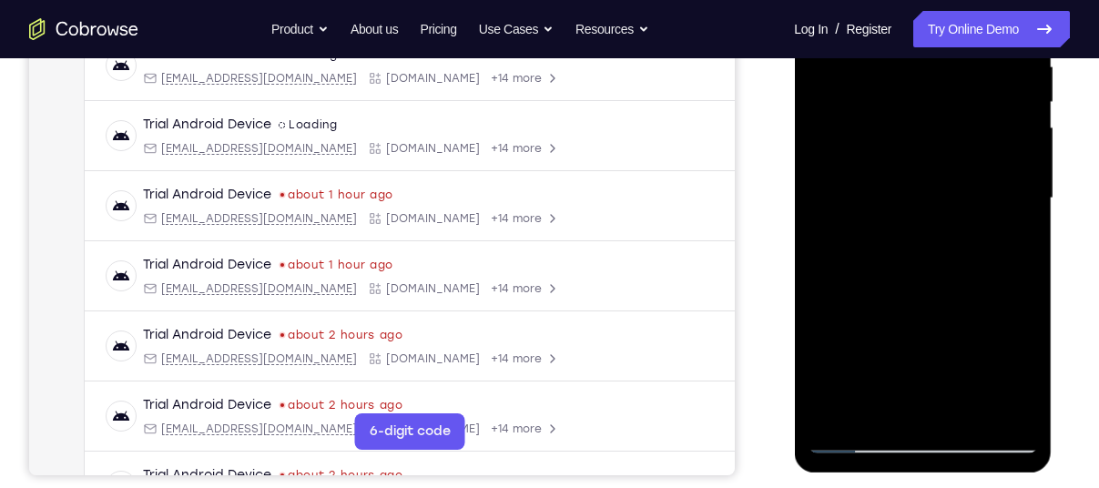
scroll to position [376, 0]
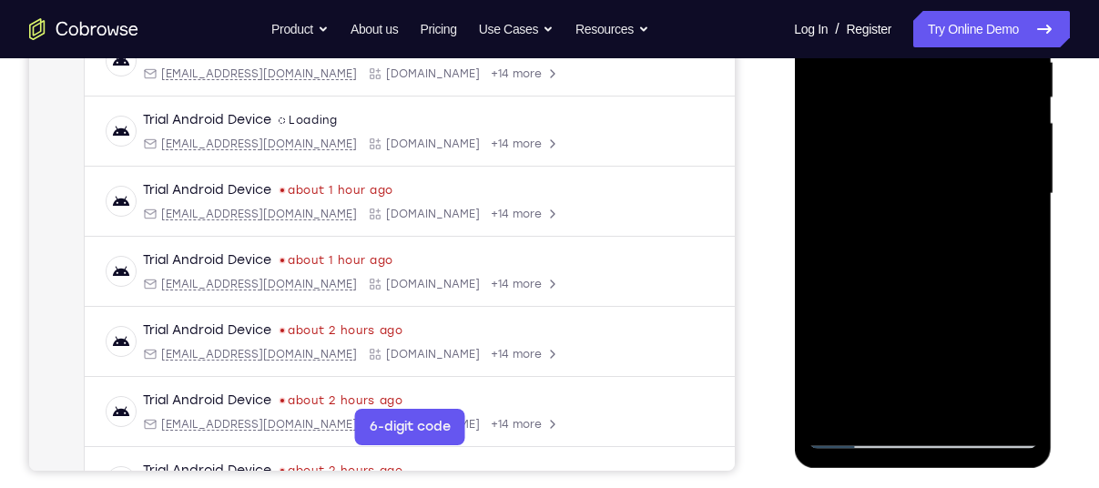
click at [1023, 265] on div at bounding box center [922, 194] width 229 height 510
